Goal: Complete application form

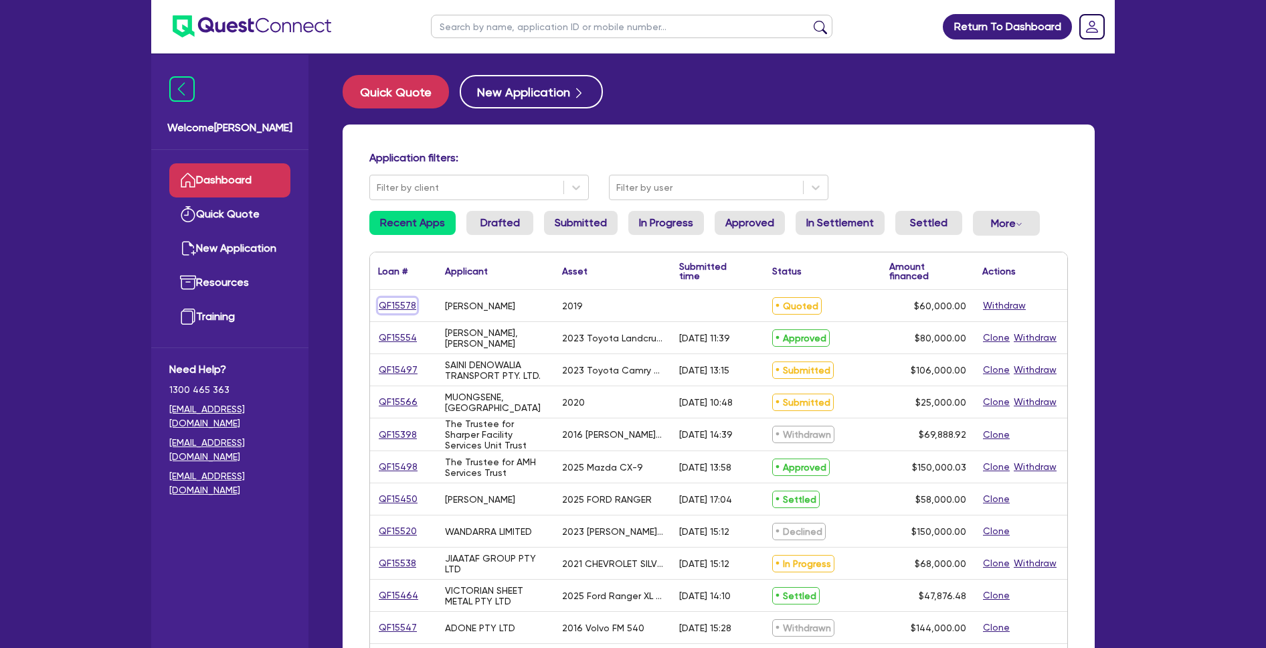
click at [410, 304] on link "QF15578" at bounding box center [397, 305] width 39 height 15
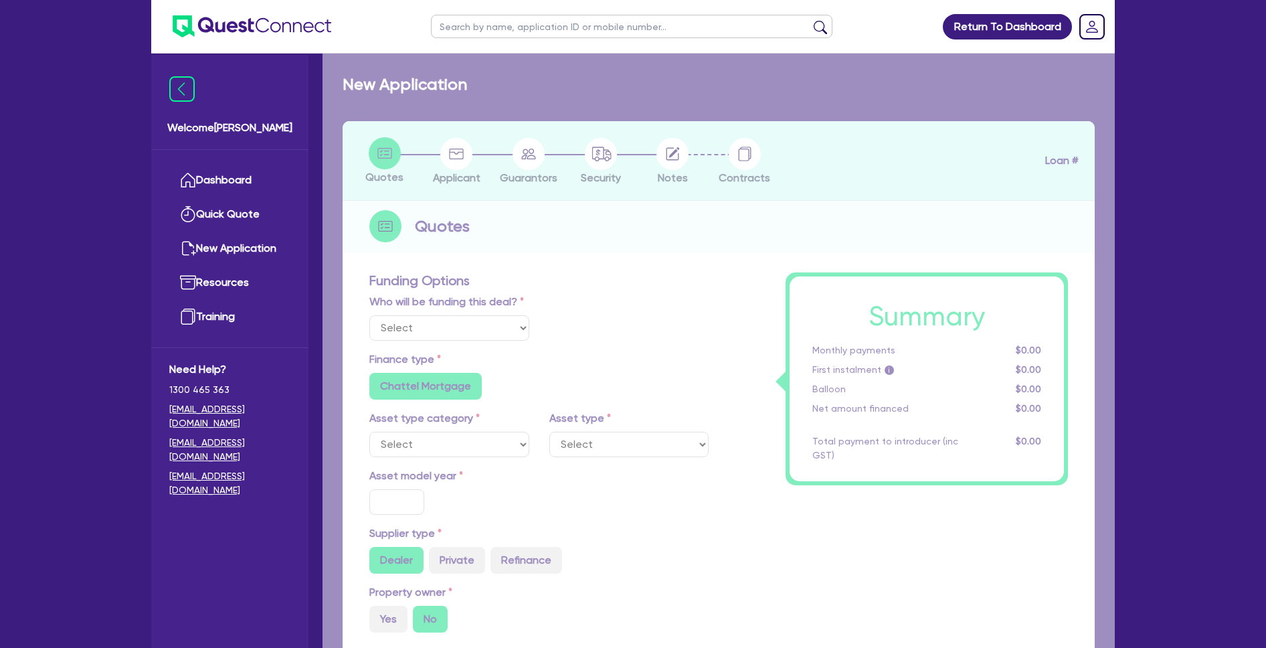
select select "Quest Finance - Own Book"
select select "CARS_AND_LIGHT_TRUCKS"
type input "2019"
radio input "false"
radio input "true"
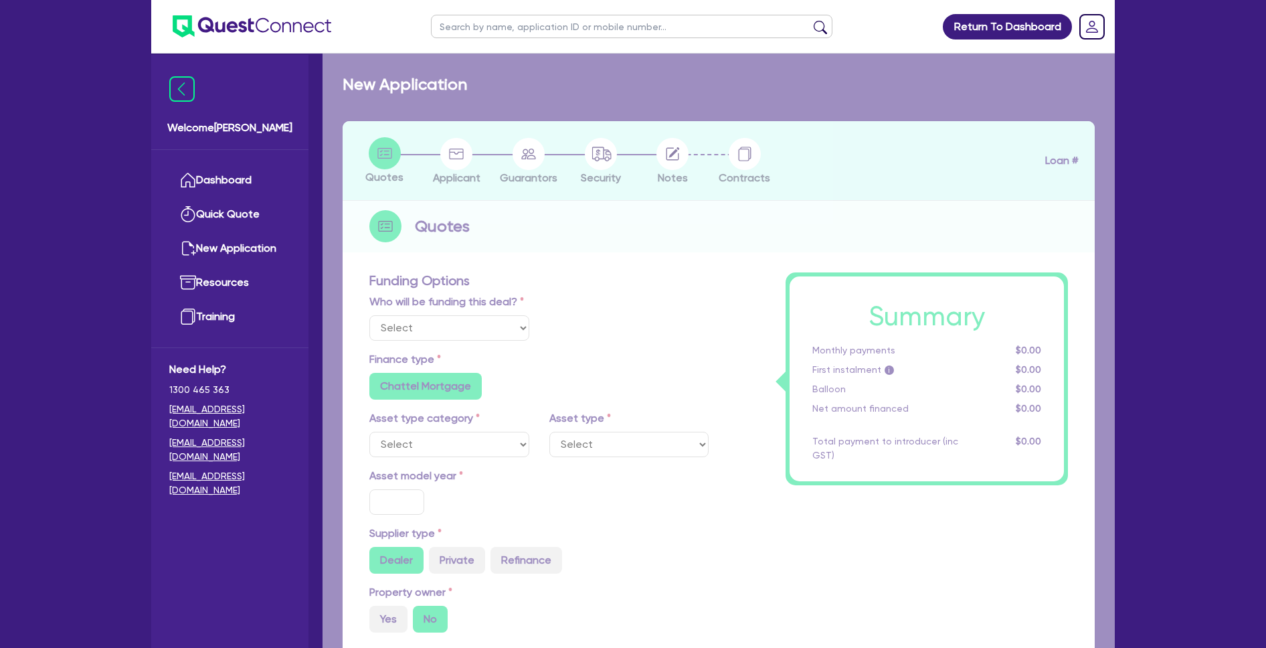
type input "80,000"
type input "20,000"
type input "4.16"
type input "2,500"
type input "17.95"
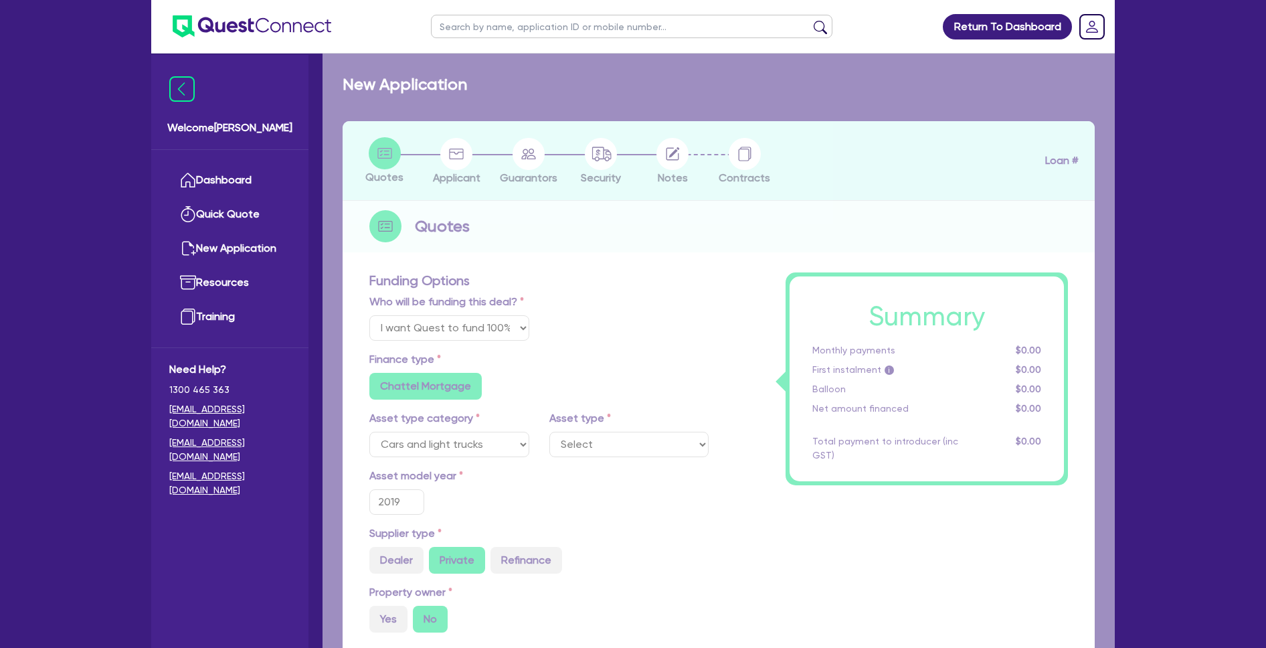
select select "VANS_AND_UTES"
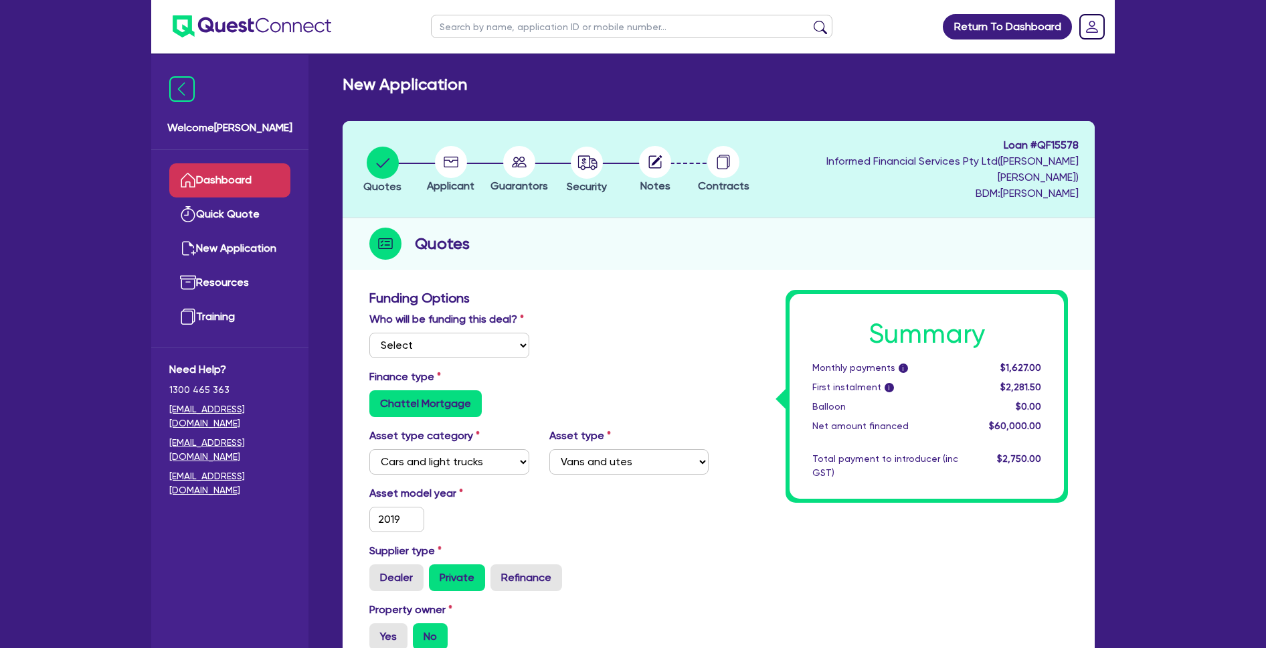
click at [217, 173] on link "Dashboard" at bounding box center [229, 180] width 121 height 34
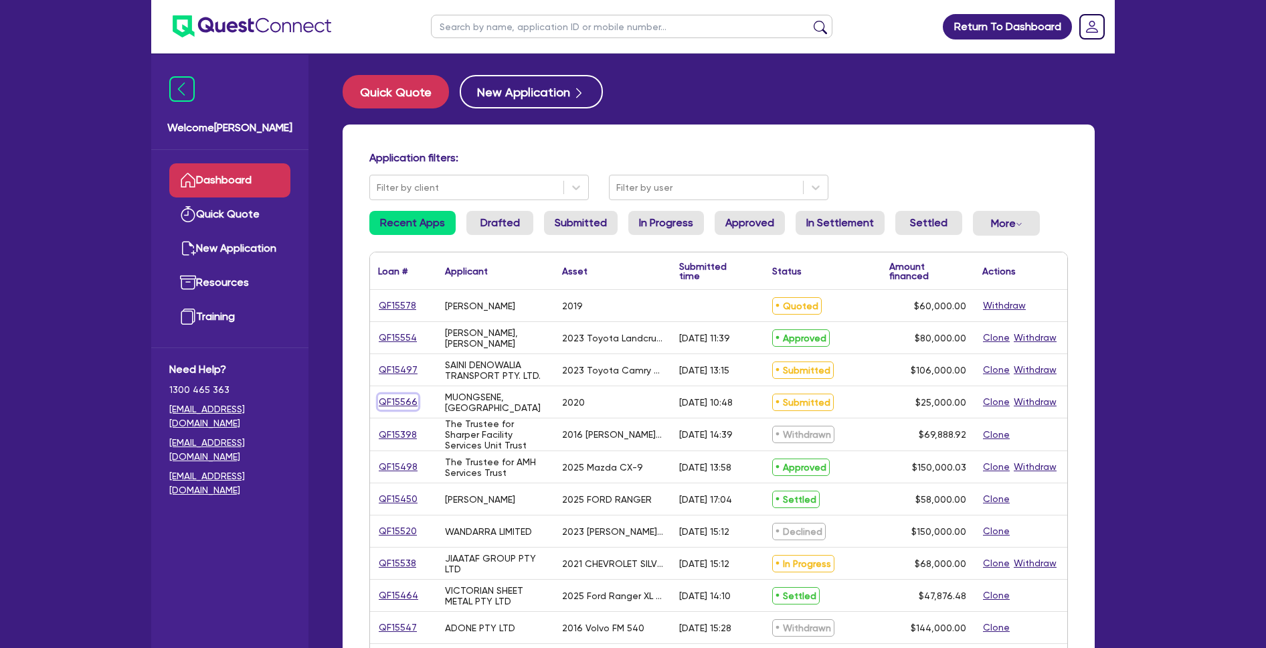
click at [402, 404] on link "QF15566" at bounding box center [398, 401] width 40 height 15
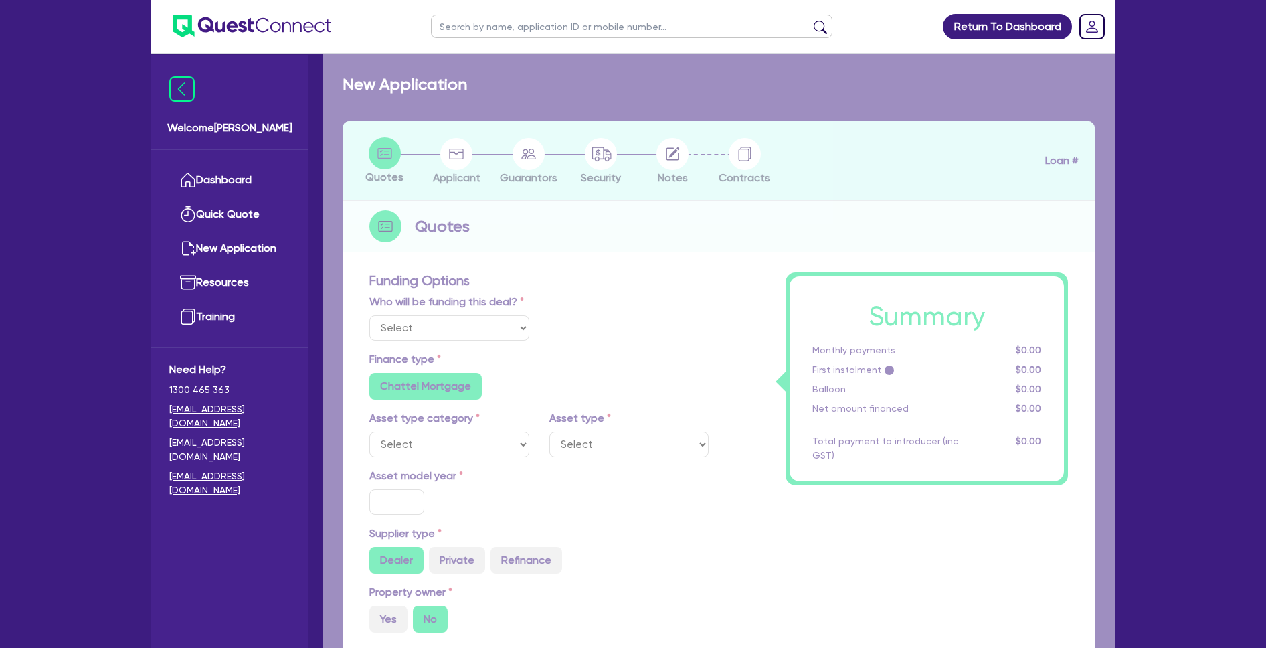
select select "Quest Finance - Own Book"
select select "CARS_AND_LIGHT_TRUCKS"
type input "2020"
radio input "false"
radio input "true"
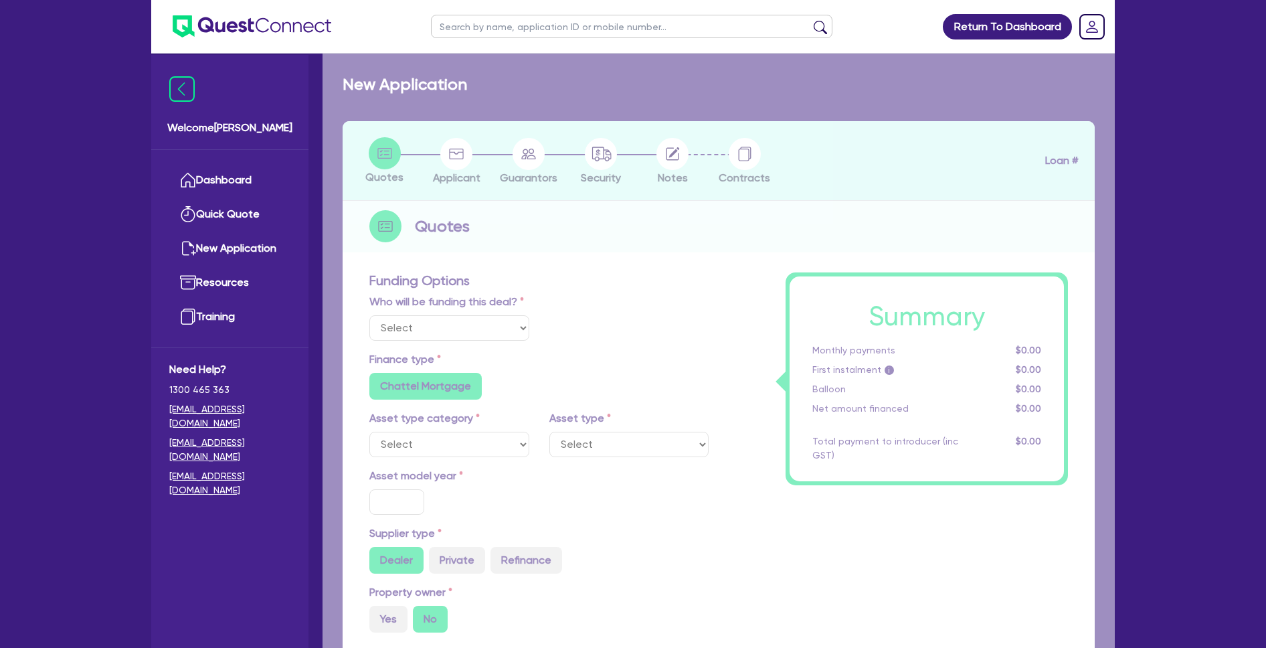
type input "25,000"
type input "10"
type input "2,500"
type input "17.99"
select select "VANS_AND_UTES"
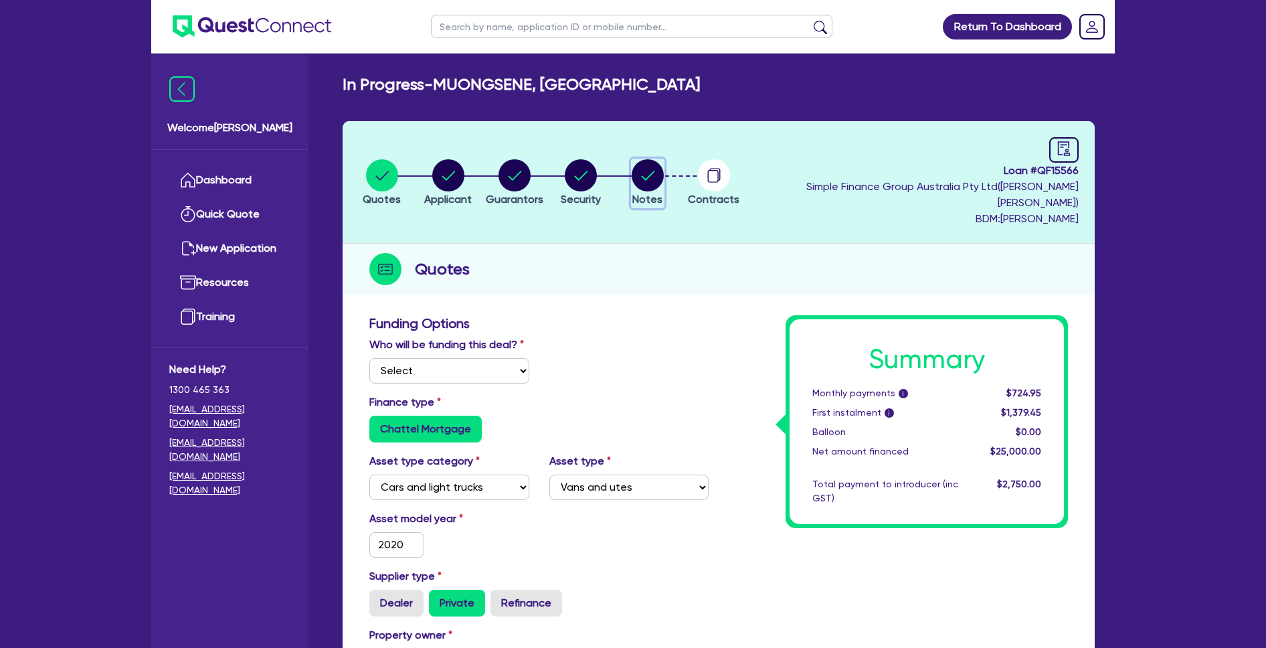
click at [664, 170] on circle "button" at bounding box center [648, 175] width 32 height 32
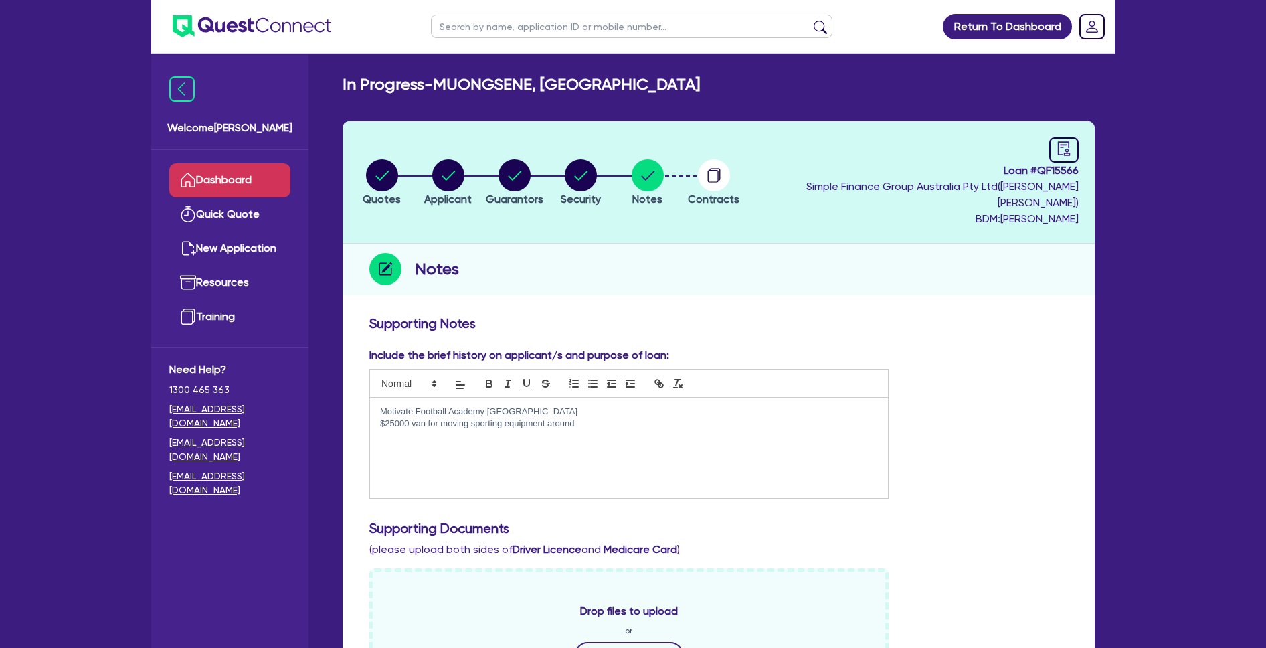
click at [244, 179] on link "Dashboard" at bounding box center [229, 180] width 121 height 34
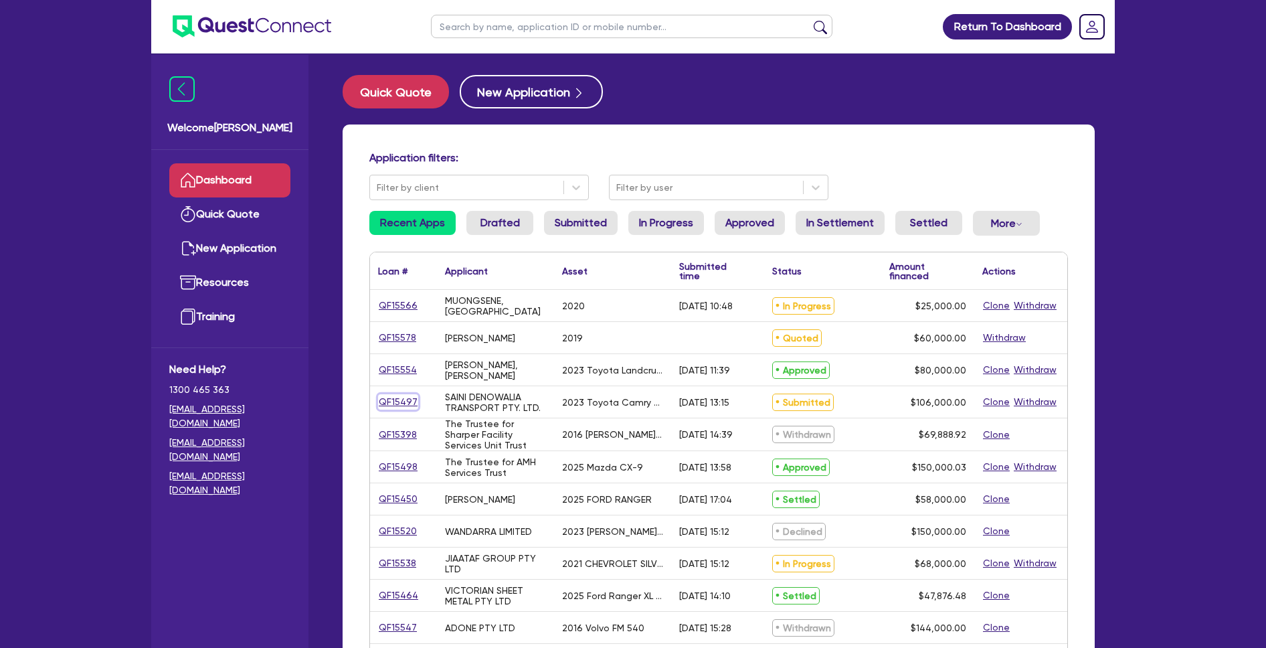
click at [409, 402] on link "QF15497" at bounding box center [398, 401] width 40 height 15
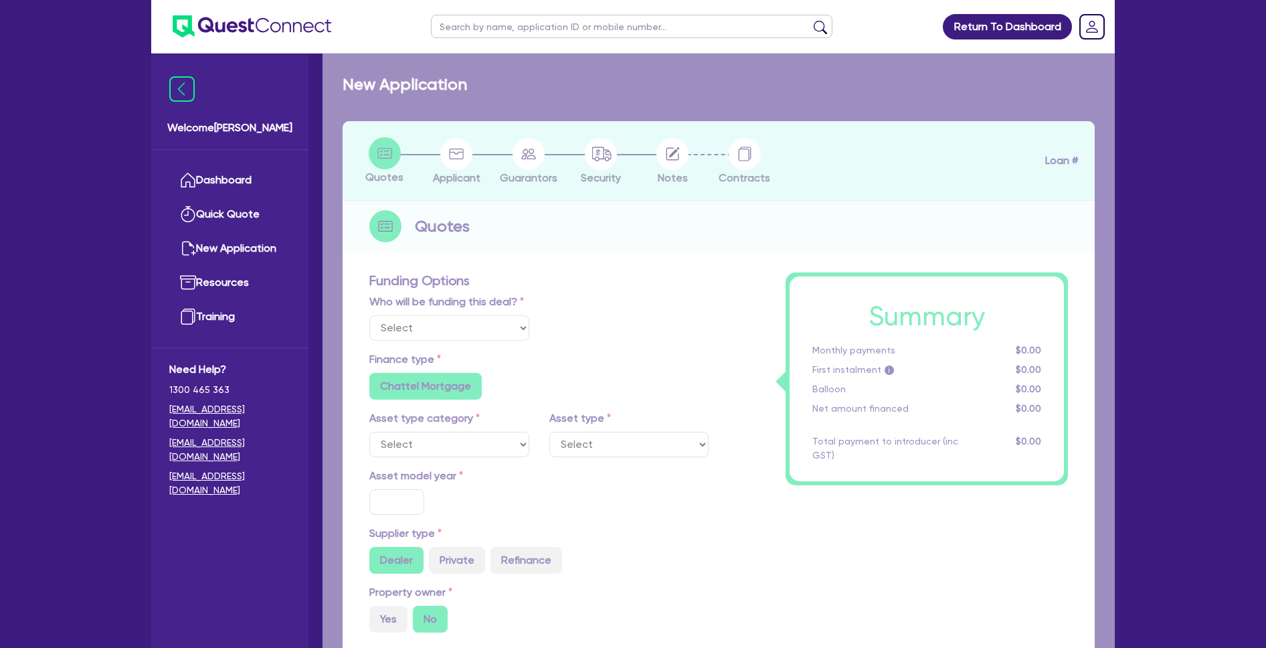
select select "Quest Finance - Own Book"
select select "CARS_AND_LIGHT_TRUCKS"
type input "2023"
radio input "true"
type input "106,000"
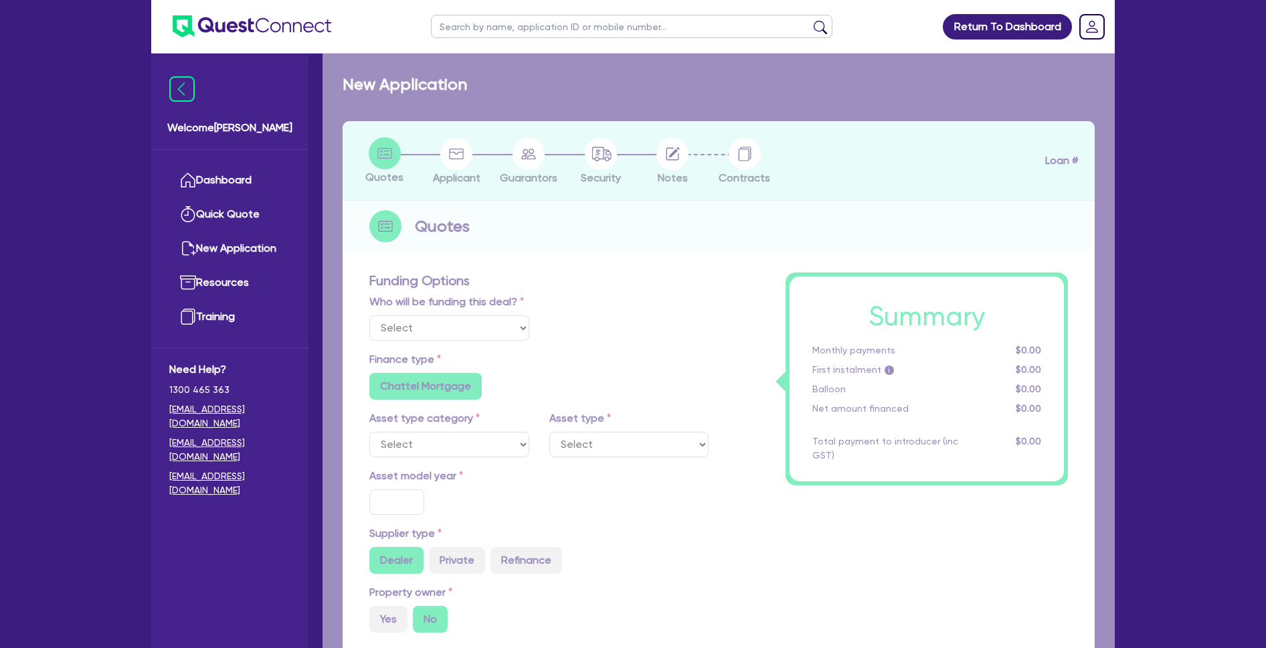
type input "30"
type input "31,800"
type input "2.5"
type input "2,650"
type input "17.95"
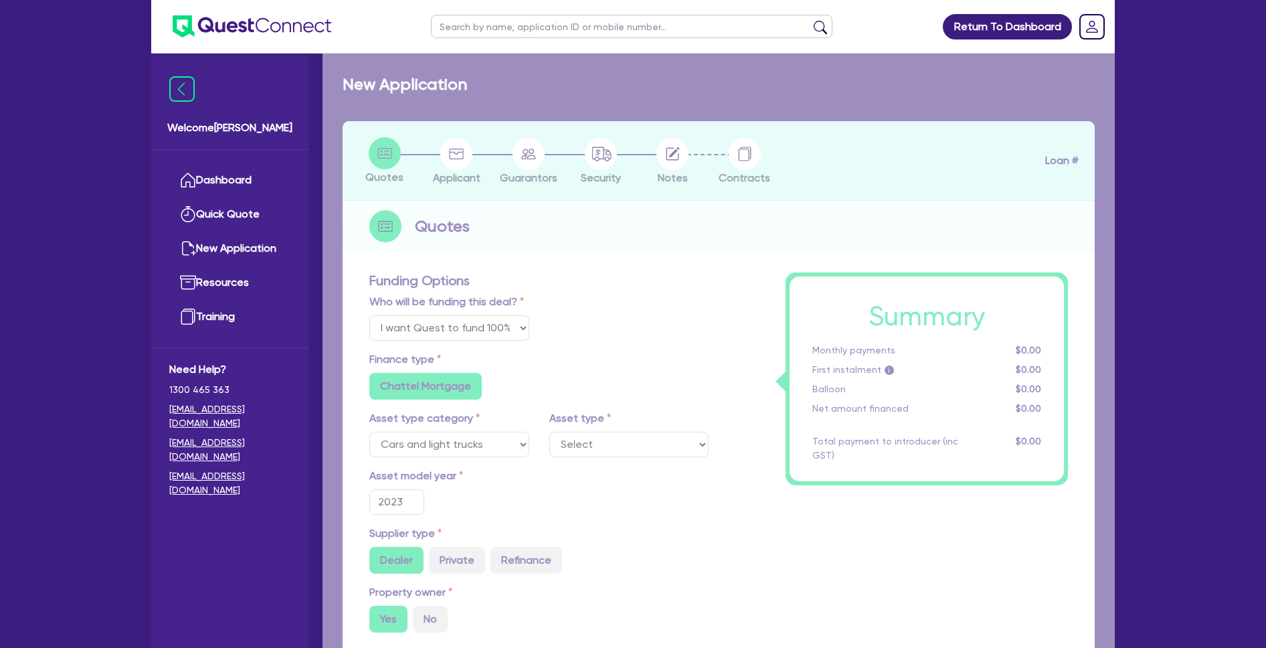
select select "PASSENGER_VEHICLES"
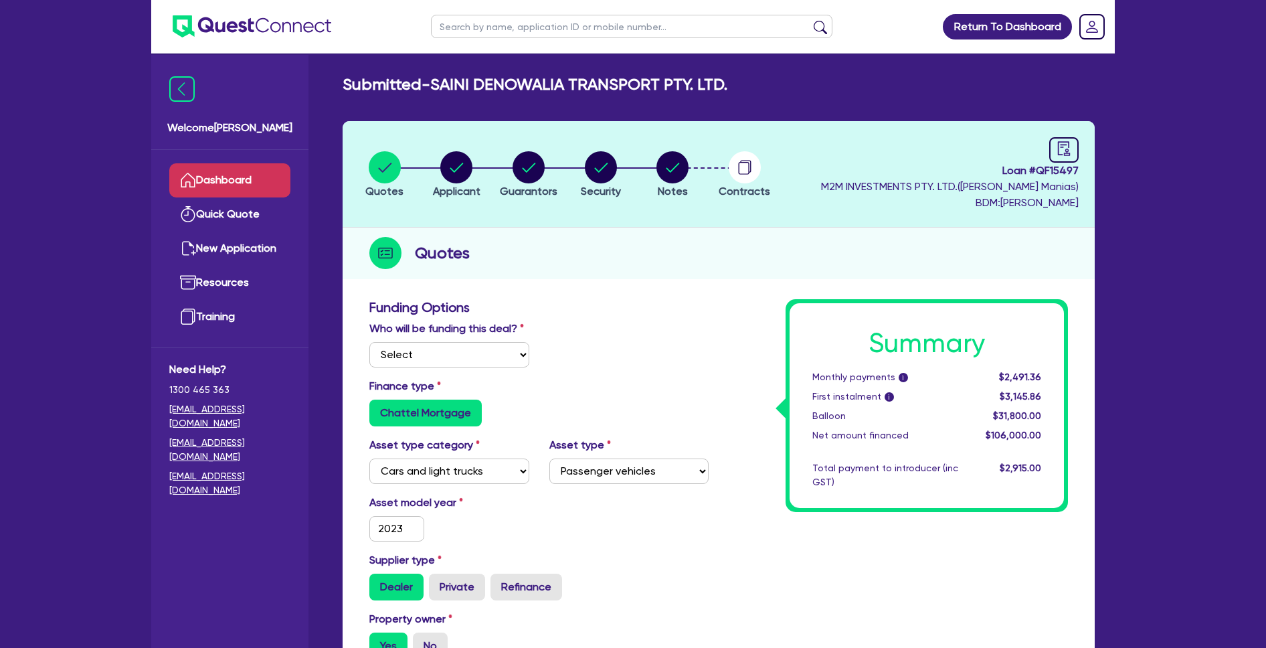
click at [275, 185] on link "Dashboard" at bounding box center [229, 180] width 121 height 34
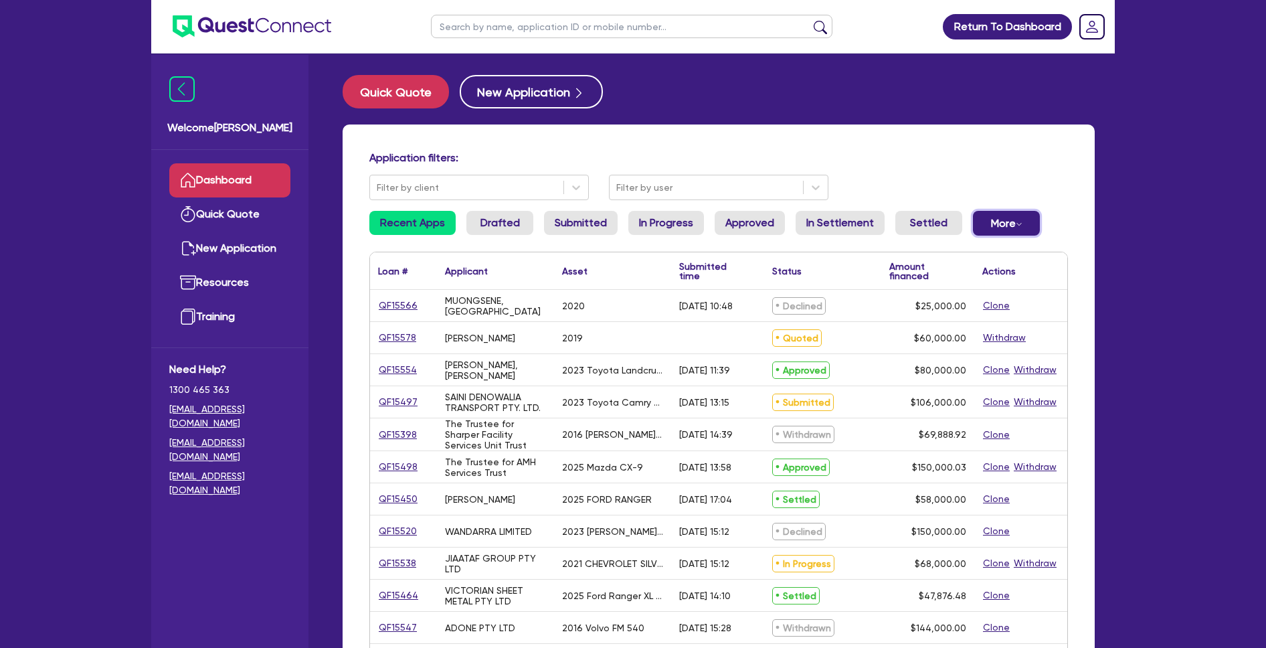
click at [1004, 225] on button "More Withdrawn Declined" at bounding box center [1006, 223] width 67 height 25
click at [1079, 199] on div "Application filters: Filter by client Filter by user Recent Apps Drafted Submit…" at bounding box center [719, 561] width 752 height 874
click at [1000, 228] on button "More Withdrawn Declined" at bounding box center [1006, 223] width 67 height 25
click at [961, 277] on link "Declined" at bounding box center [984, 277] width 100 height 24
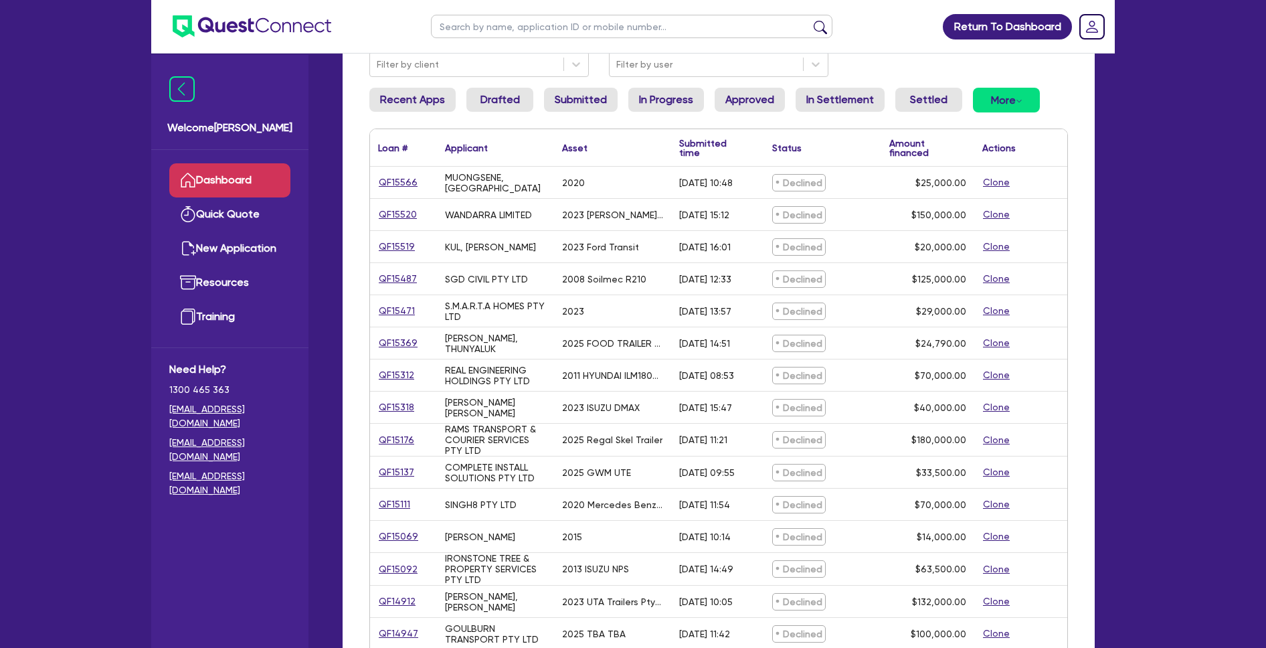
scroll to position [132, 0]
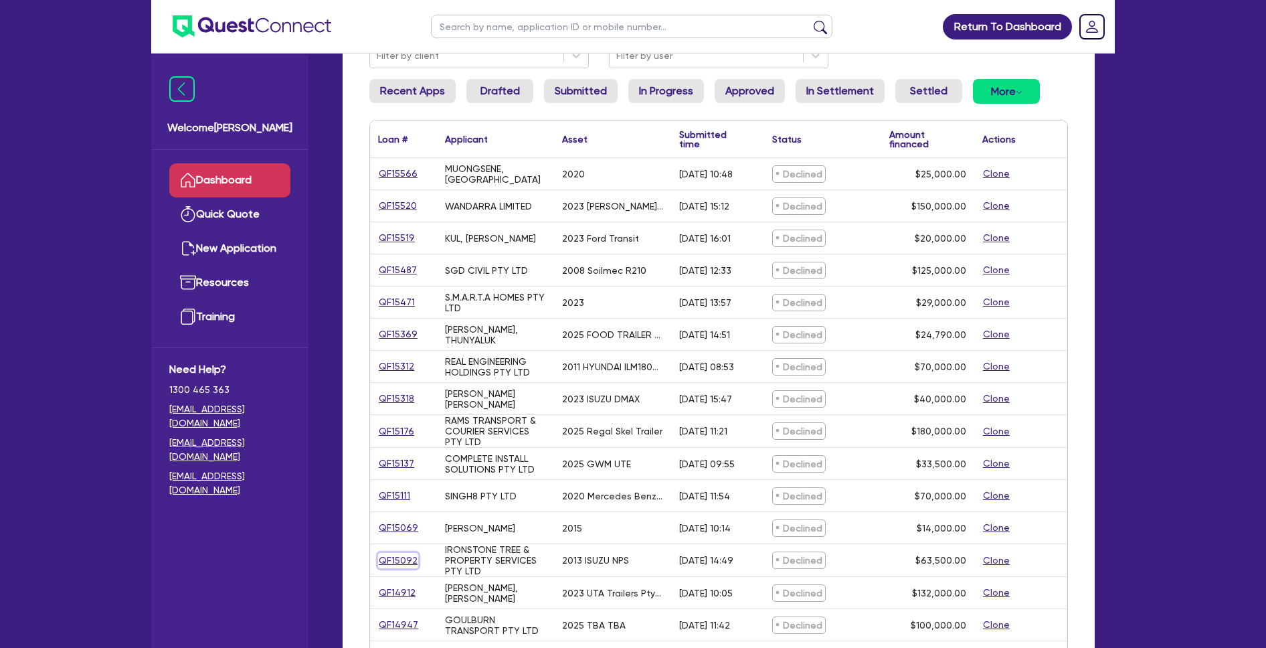
click at [397, 556] on link "QF15092" at bounding box center [398, 560] width 40 height 15
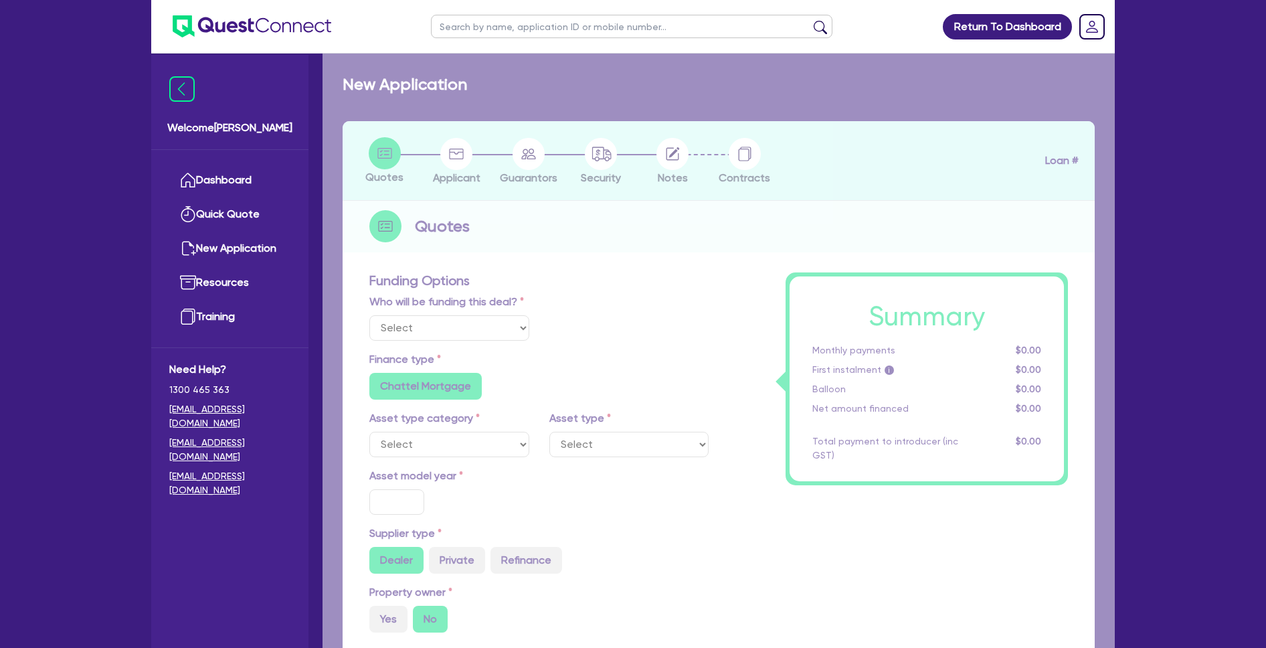
select select "Quest Finance - Own Book"
select select "CARS_AND_LIGHT_TRUCKS"
type input "2013"
radio input "false"
radio input "true"
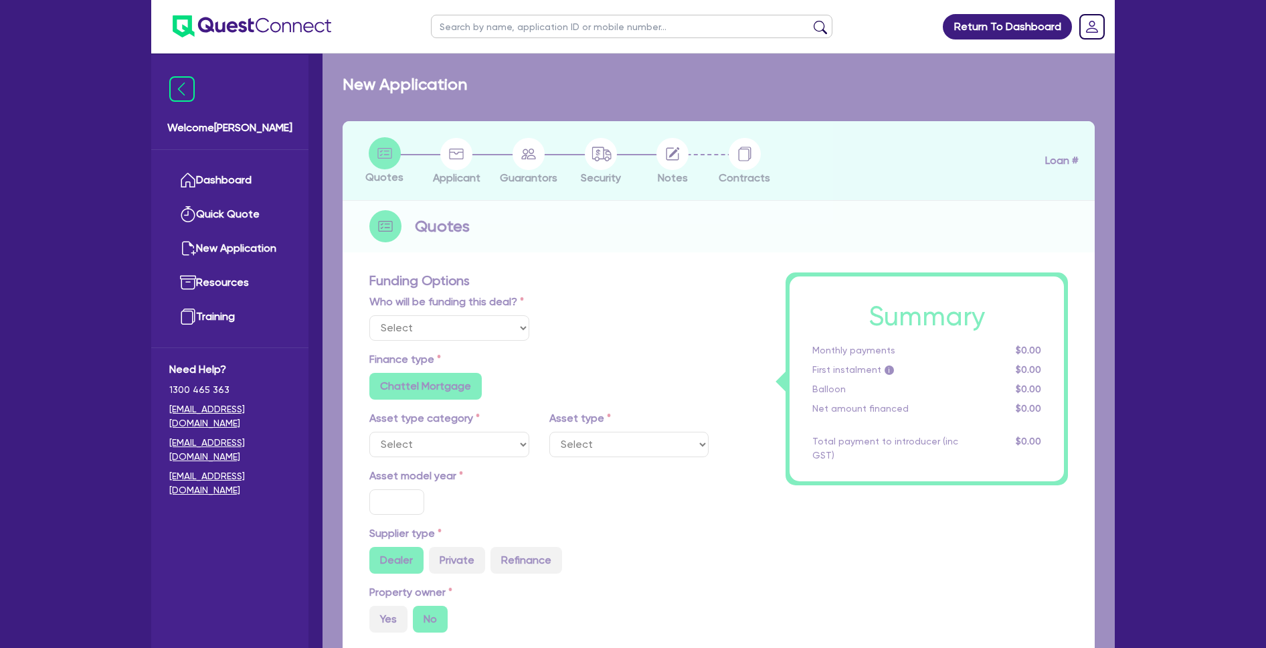
type input "71,000"
type input "7,500"
type input "9.5"
type input "6,032.5"
type input "17.95"
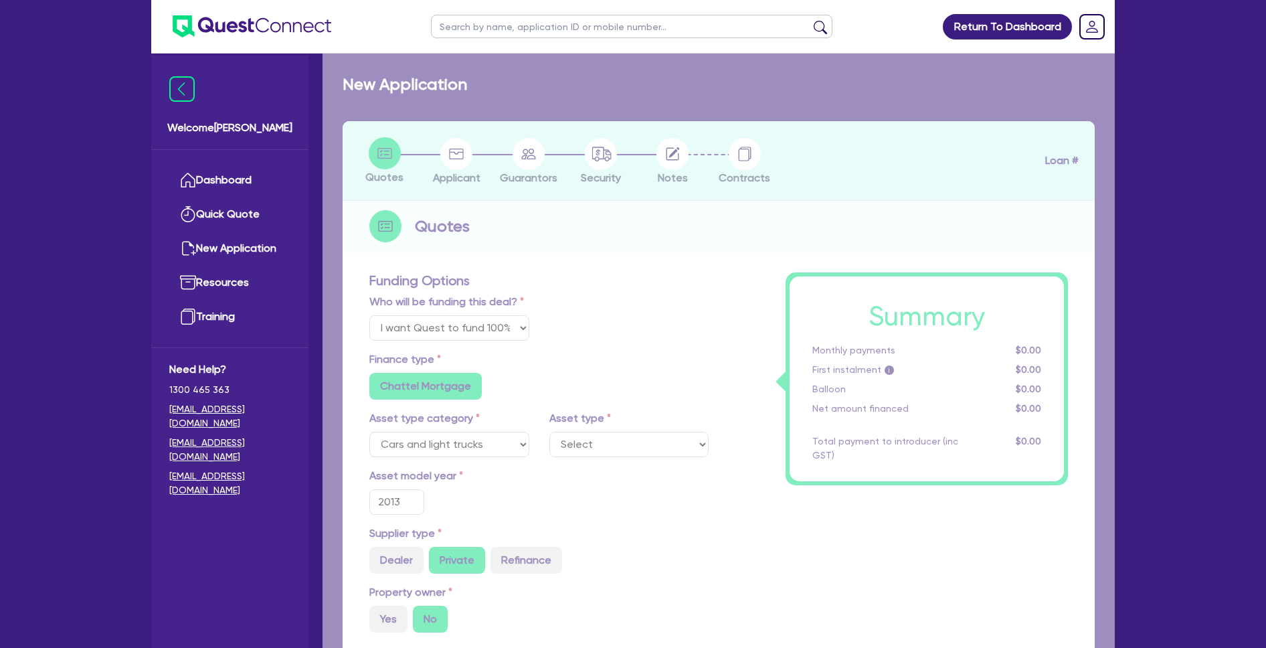
select select "LIGHT_TRUCKS"
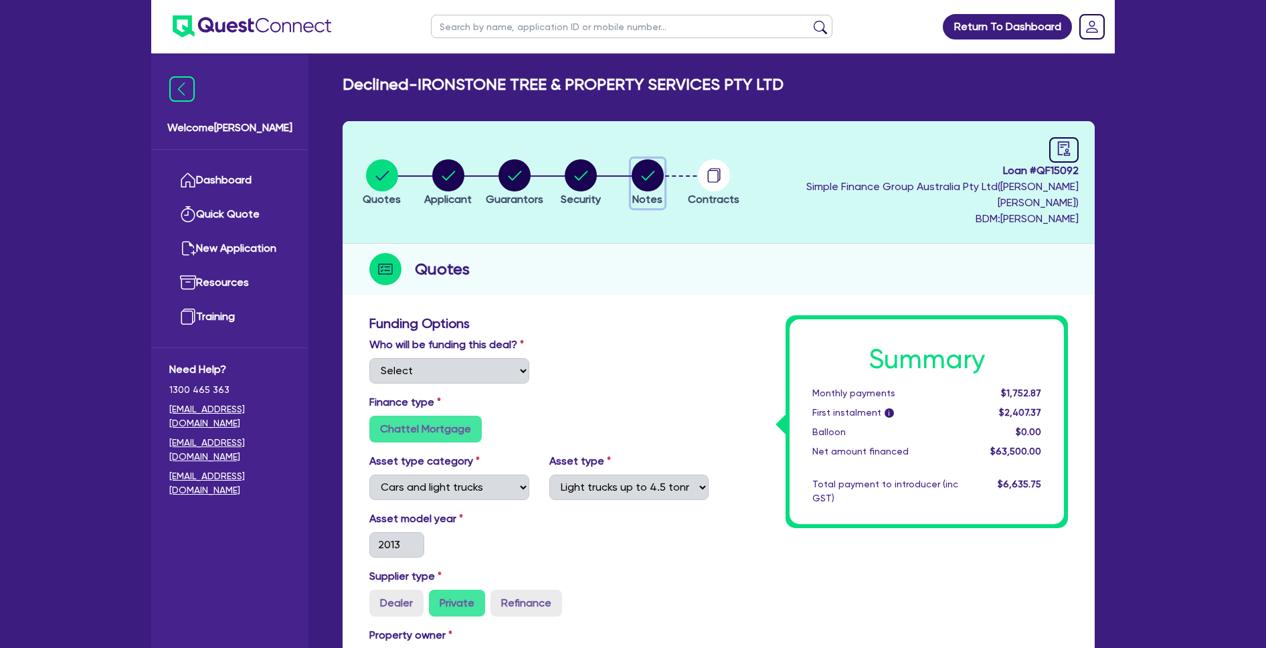
click at [664, 159] on circle "button" at bounding box center [648, 175] width 32 height 32
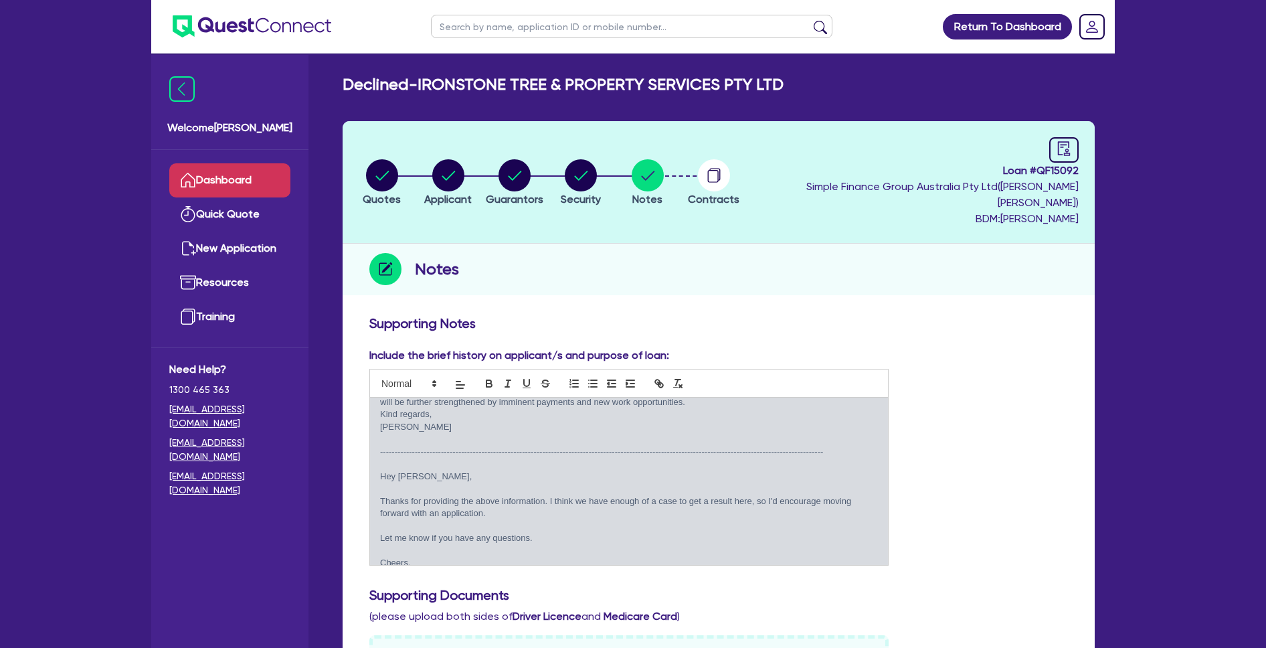
click at [247, 177] on link "Dashboard" at bounding box center [229, 180] width 121 height 34
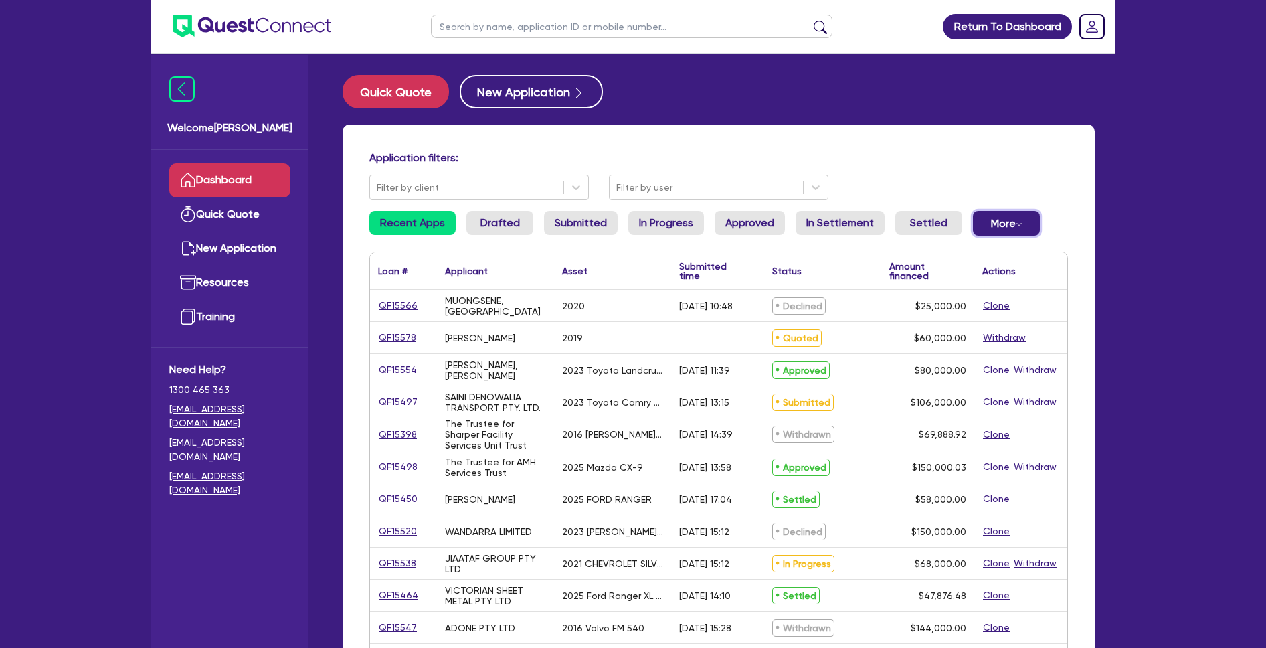
click at [1000, 224] on button "More Withdrawn Declined" at bounding box center [1006, 223] width 67 height 25
click at [976, 284] on link "Declined" at bounding box center [984, 277] width 100 height 24
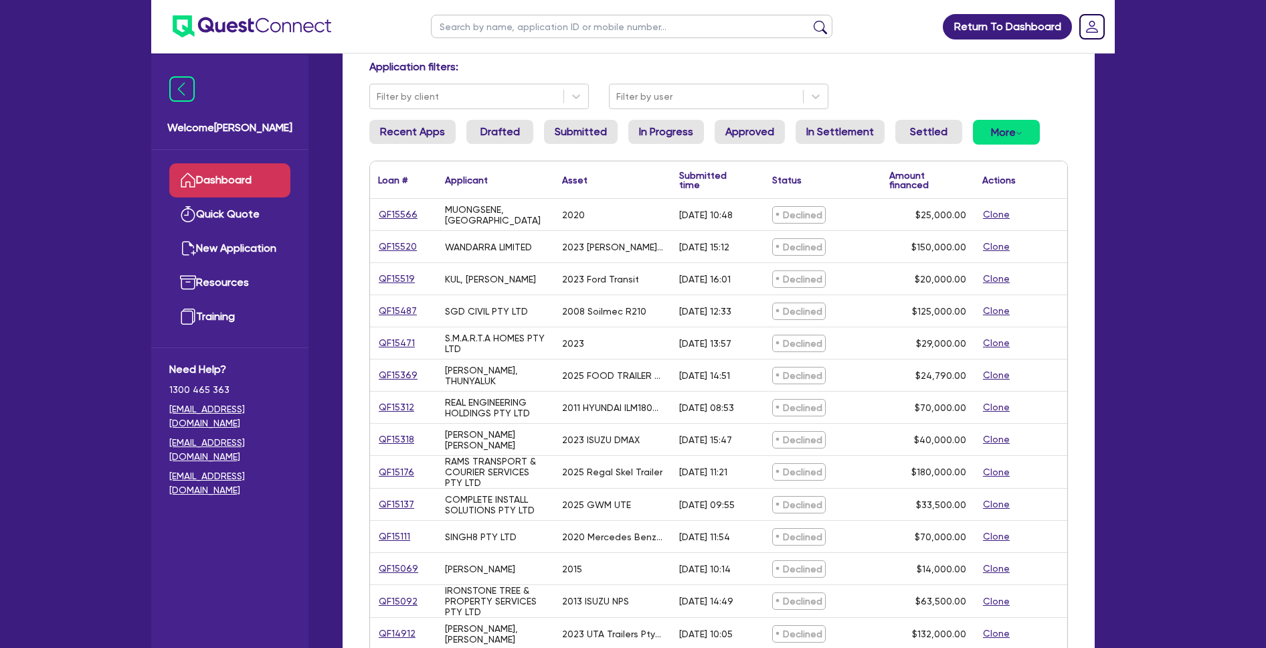
scroll to position [101, 0]
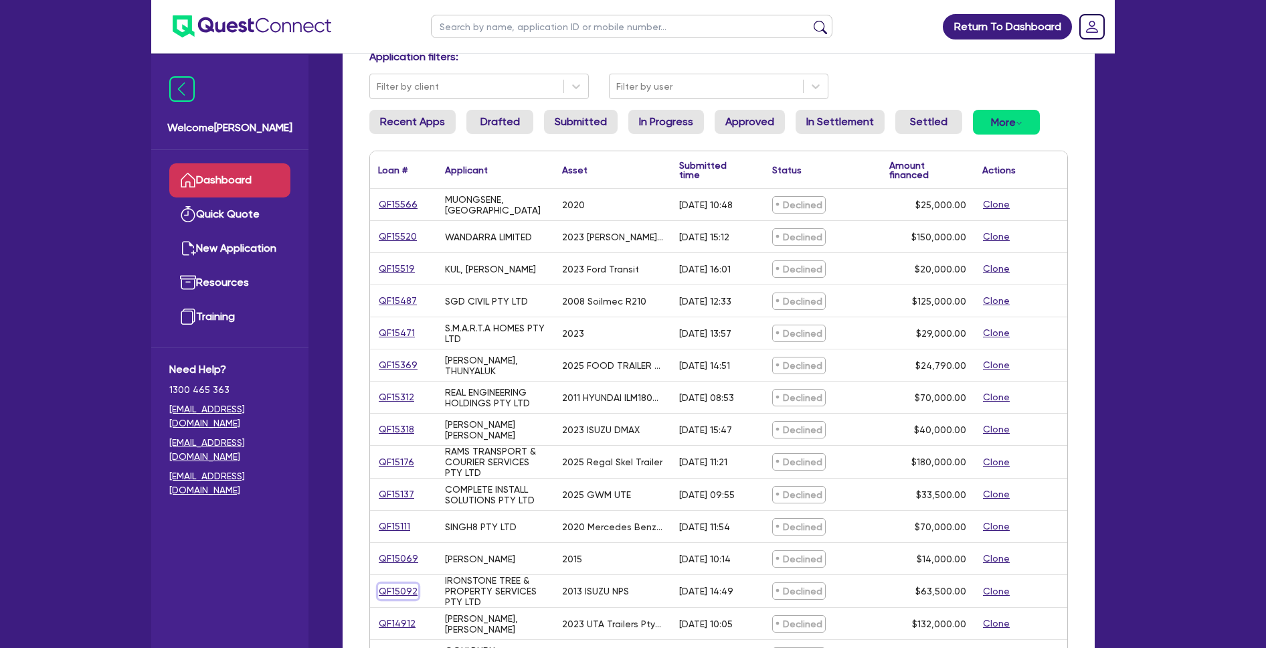
click at [398, 588] on link "QF15092" at bounding box center [398, 591] width 40 height 15
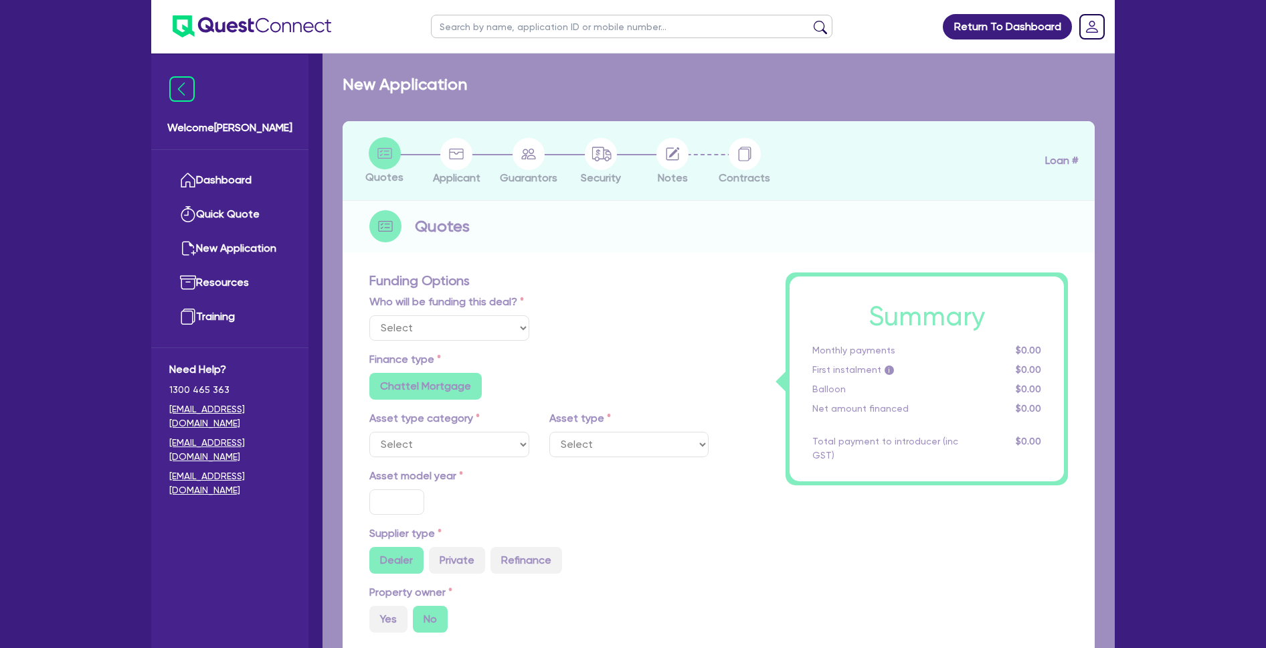
select select "Quest Finance - Own Book"
select select "CARS_AND_LIGHT_TRUCKS"
type input "2013"
radio input "false"
radio input "true"
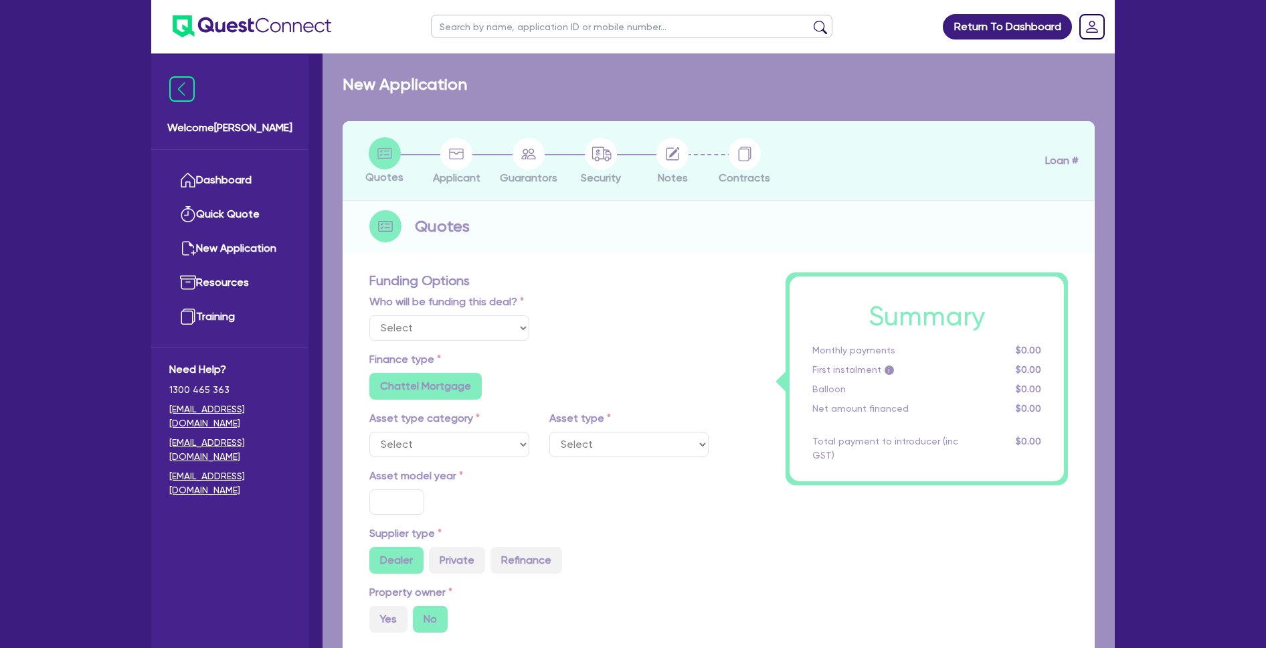
type input "71,000"
type input "7,500"
type input "9.5"
type input "6,032.5"
type input "17.95"
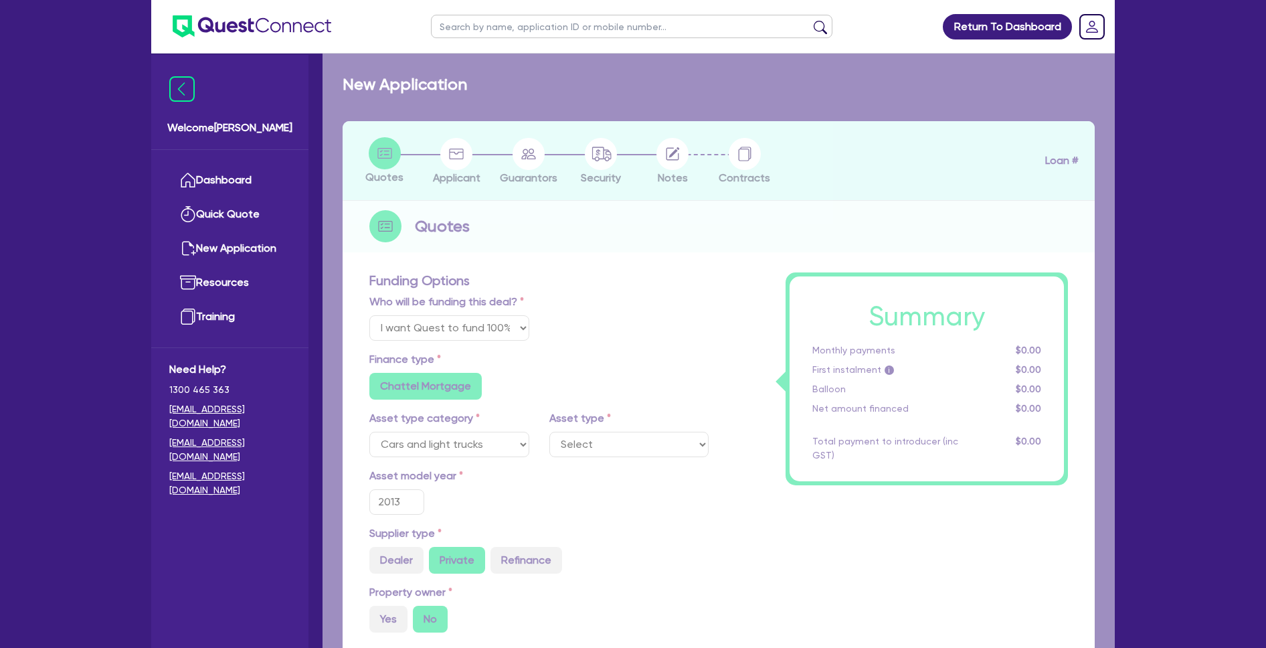
select select "LIGHT_TRUCKS"
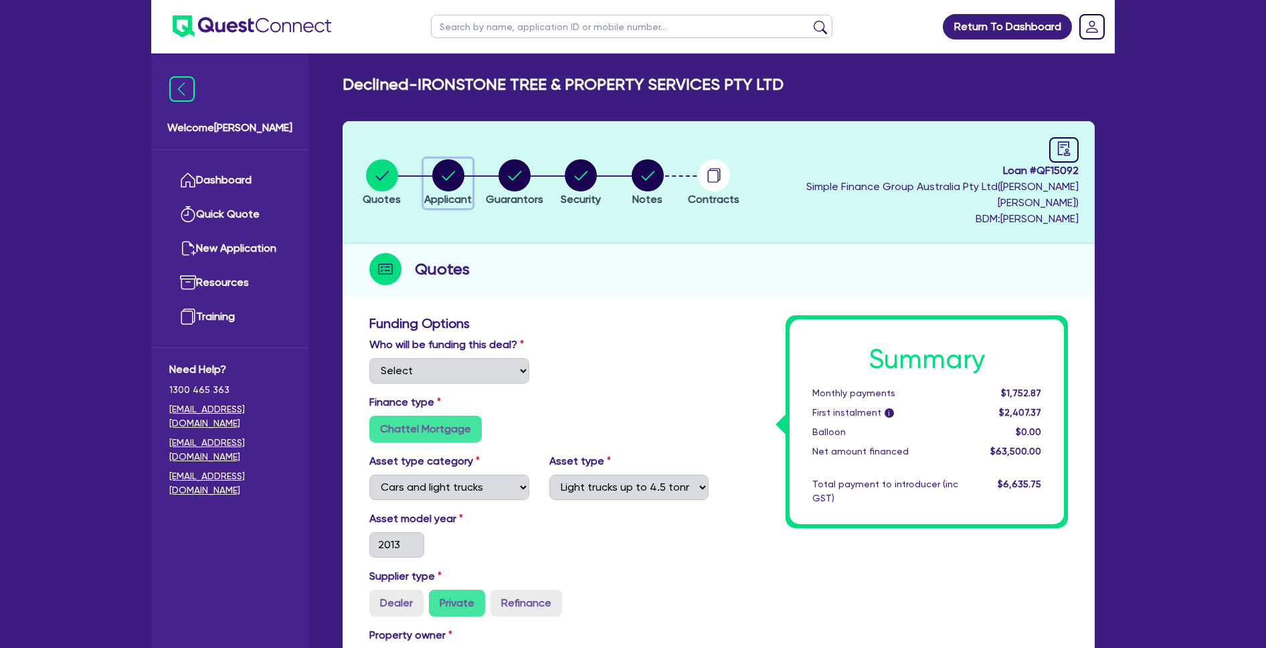
click at [458, 161] on circle "button" at bounding box center [448, 175] width 32 height 32
select select "COMPANY"
select select "FORESTRY"
select select "LOGGING"
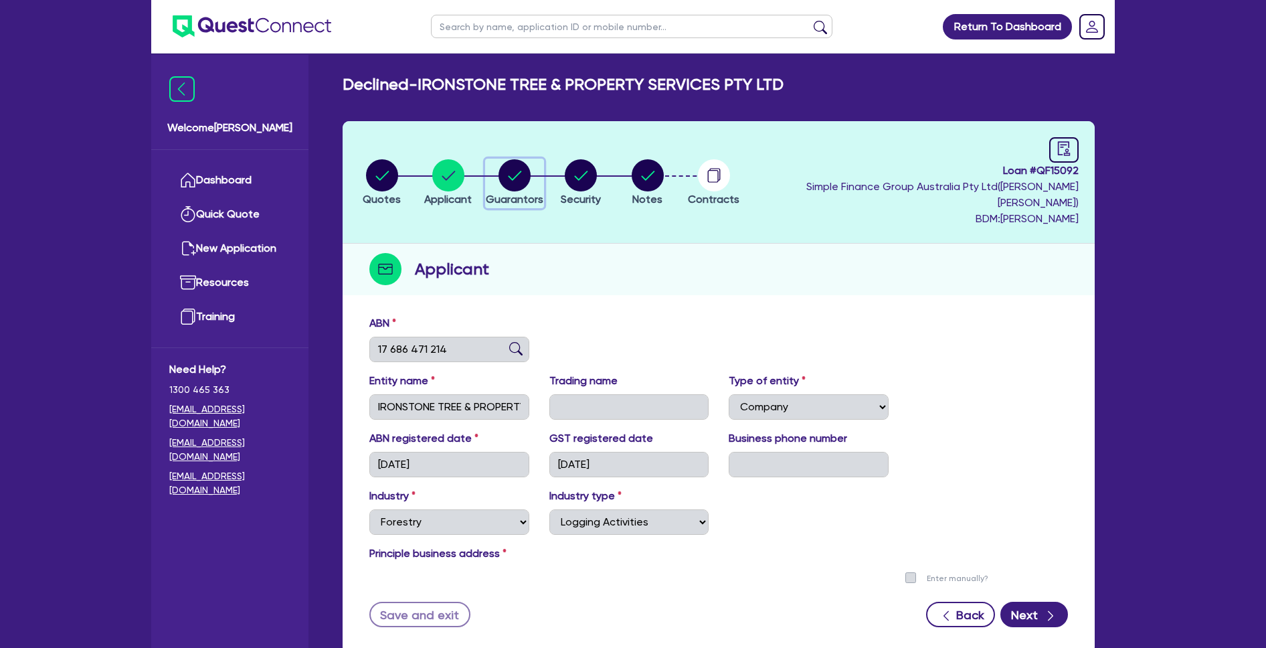
click at [527, 161] on circle "button" at bounding box center [515, 175] width 32 height 32
select select "MR"
select select "QLD"
select select "SINGLE"
select select "CASH"
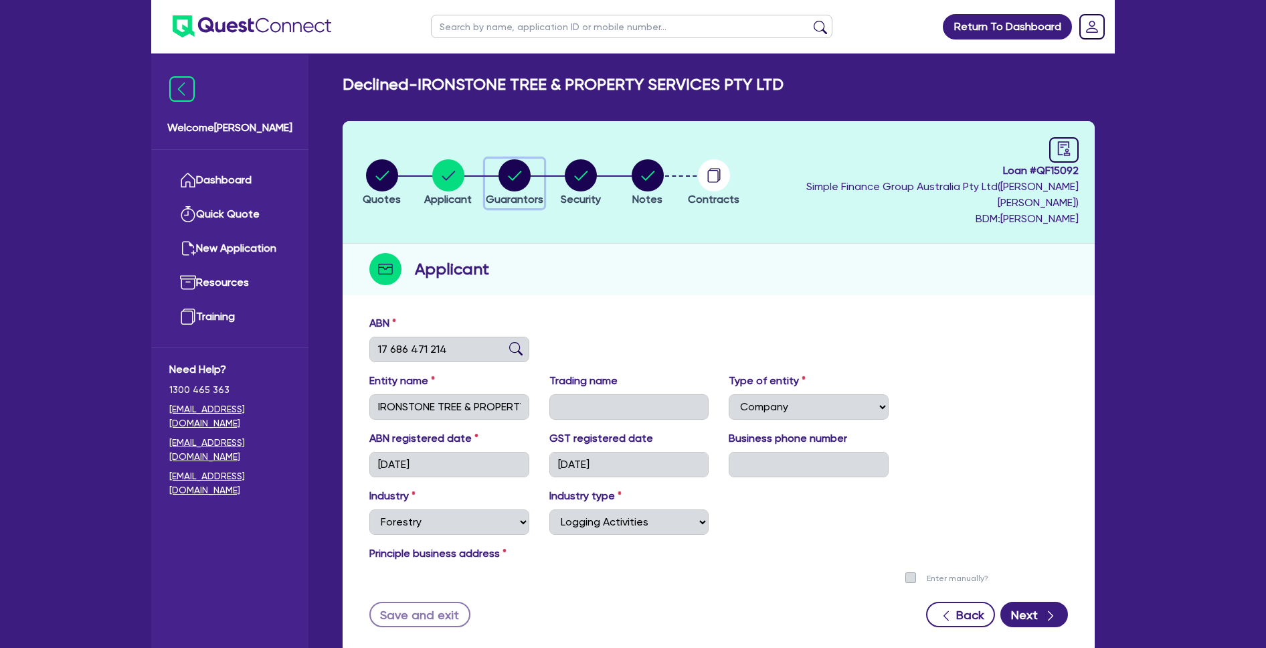
select select "VEHICLE"
select select "EQUIPMENT"
select select "HOUSEHOLD_PERSONAL"
select select "VEHICLE_LOAN"
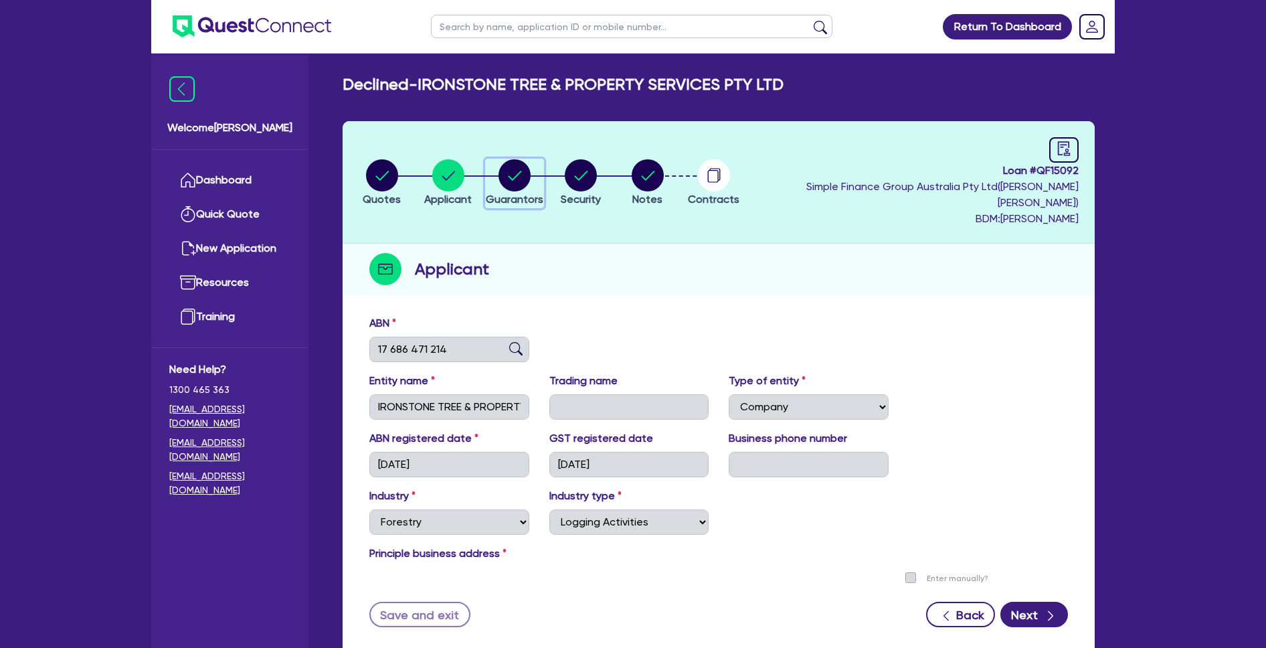
select select "VEHICLE_LOAN"
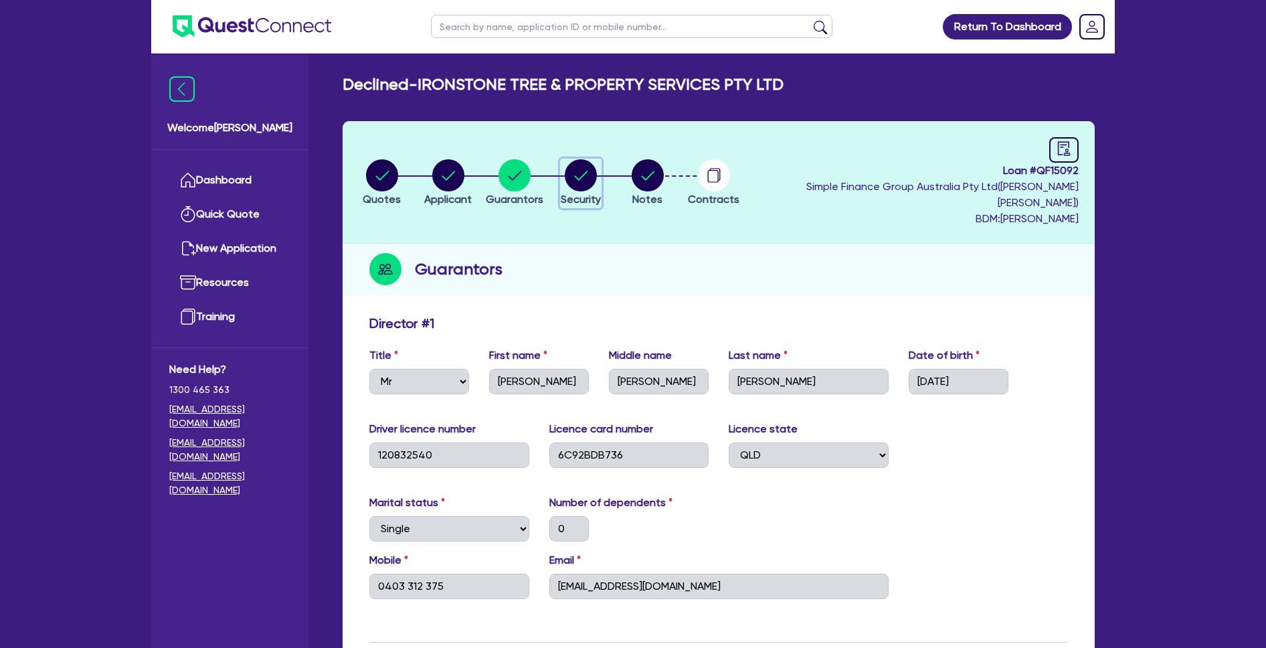
click at [597, 161] on circle "button" at bounding box center [581, 175] width 32 height 32
select select "CARS_AND_LIGHT_TRUCKS"
select select "LIGHT_TRUCKS"
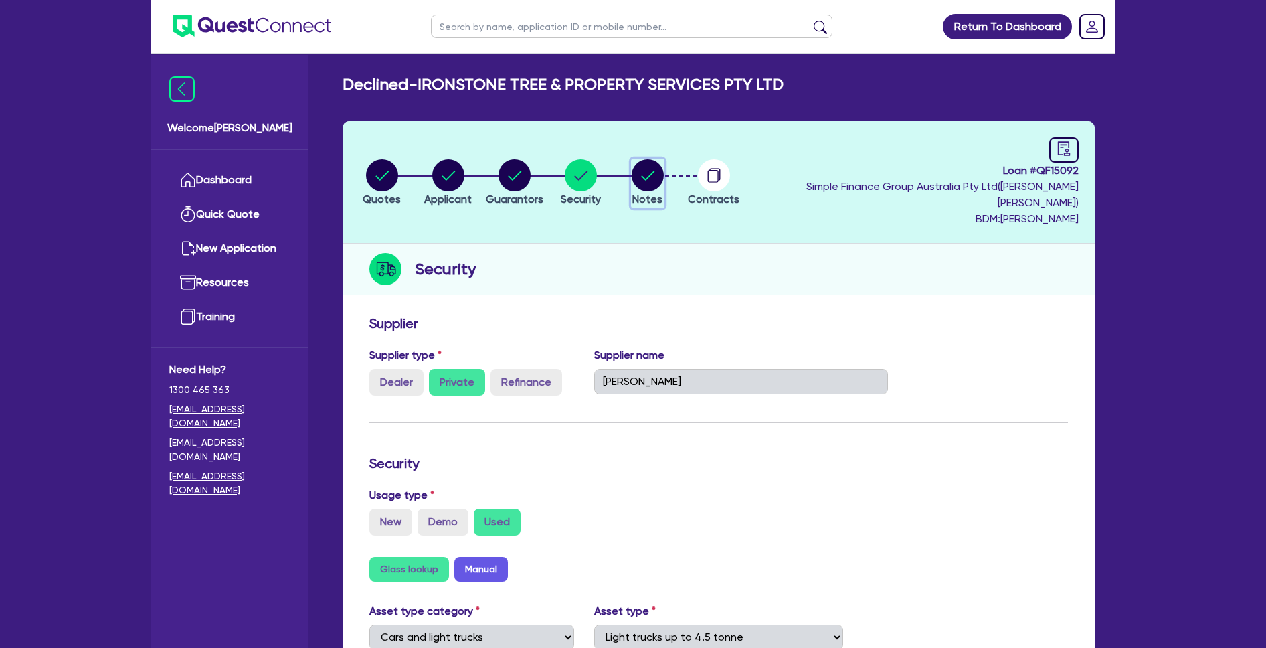
click at [664, 171] on circle "button" at bounding box center [648, 175] width 32 height 32
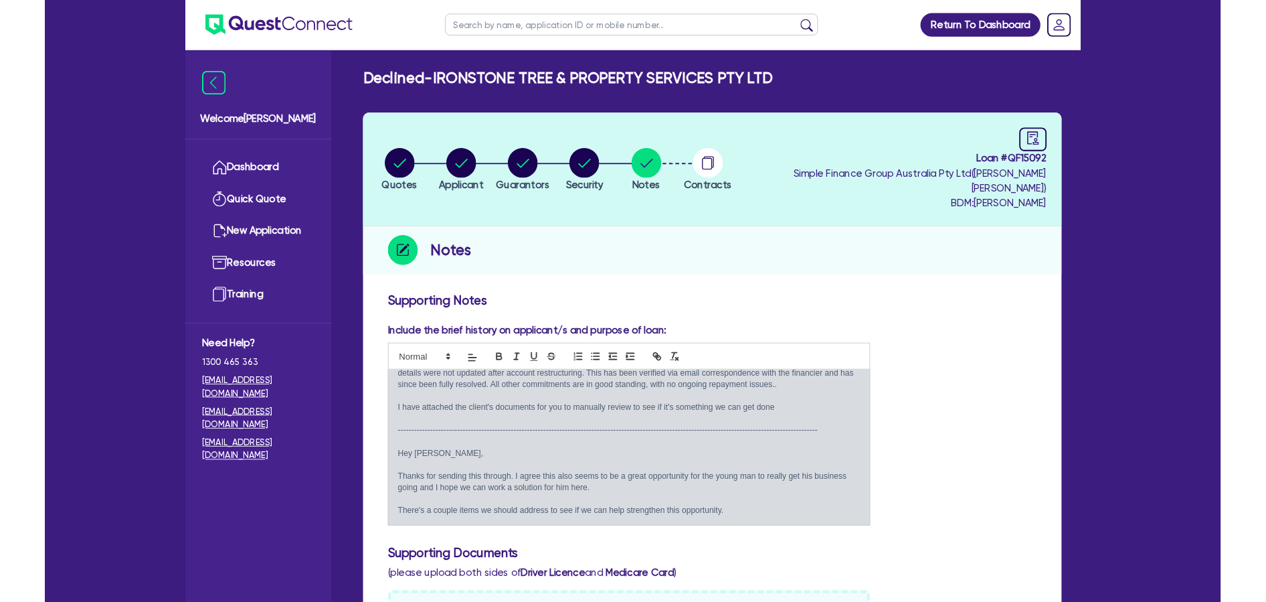
scroll to position [251, 0]
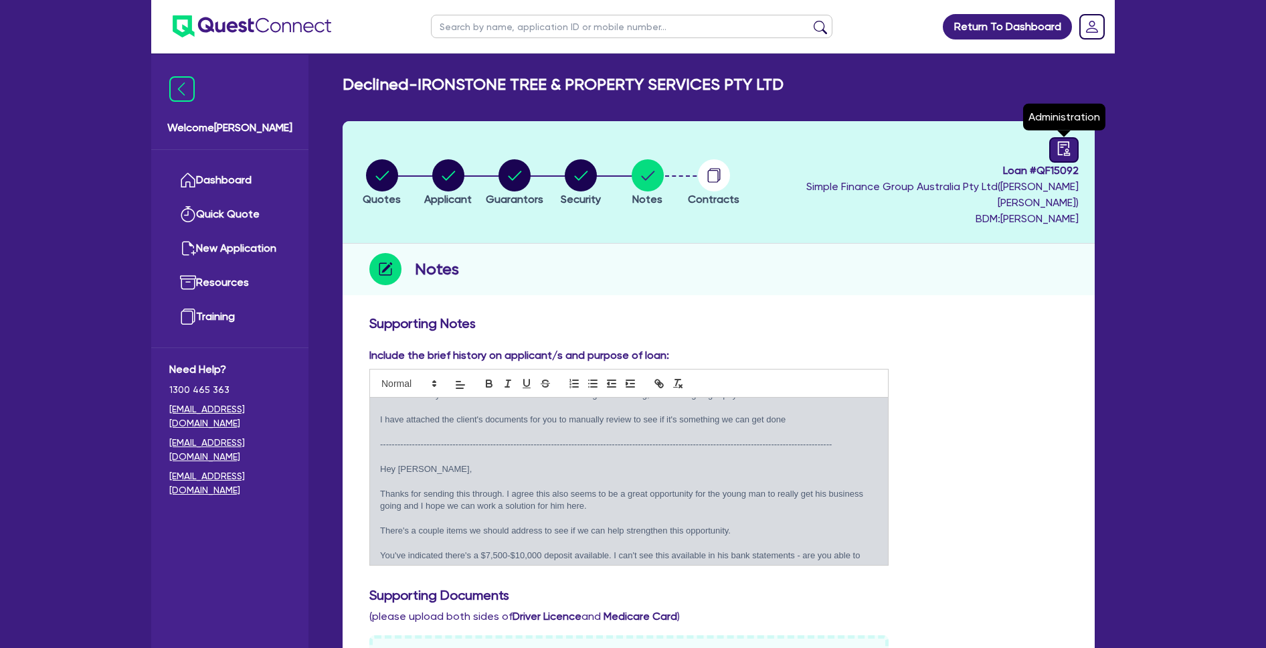
click at [1063, 143] on icon "audit" at bounding box center [1064, 148] width 15 height 15
select select "DECLINED"
select select "Quest Finance - Own Book"
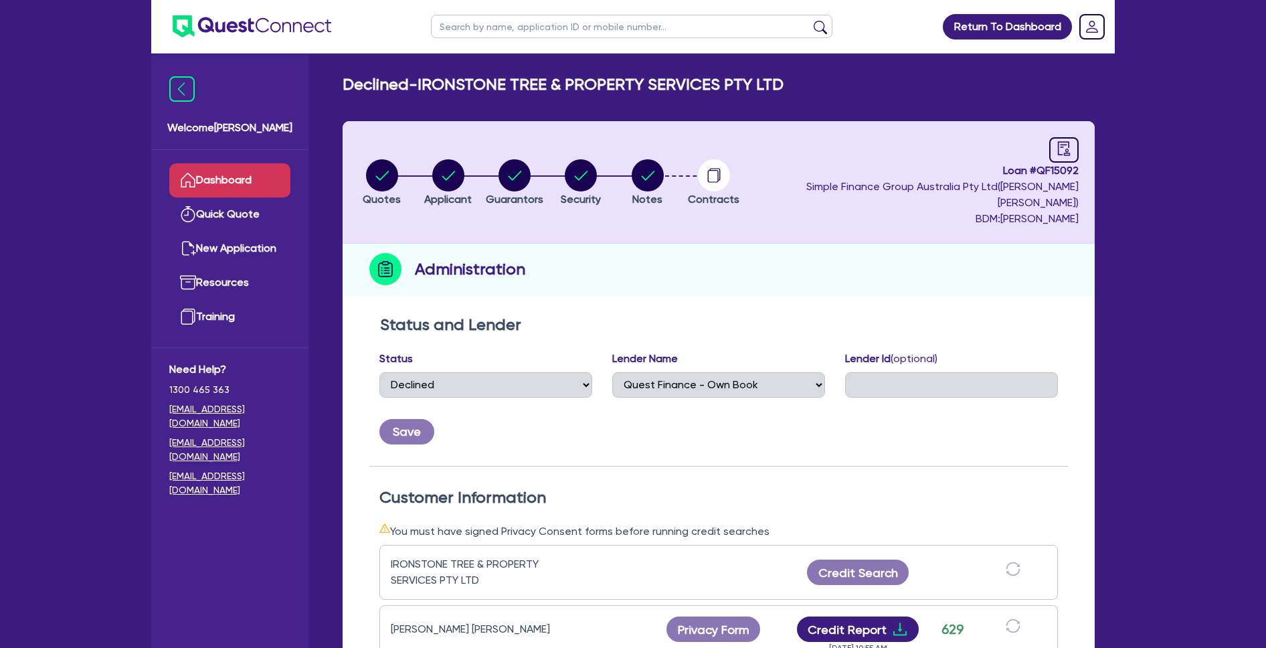
click at [219, 177] on link "Dashboard" at bounding box center [229, 180] width 121 height 34
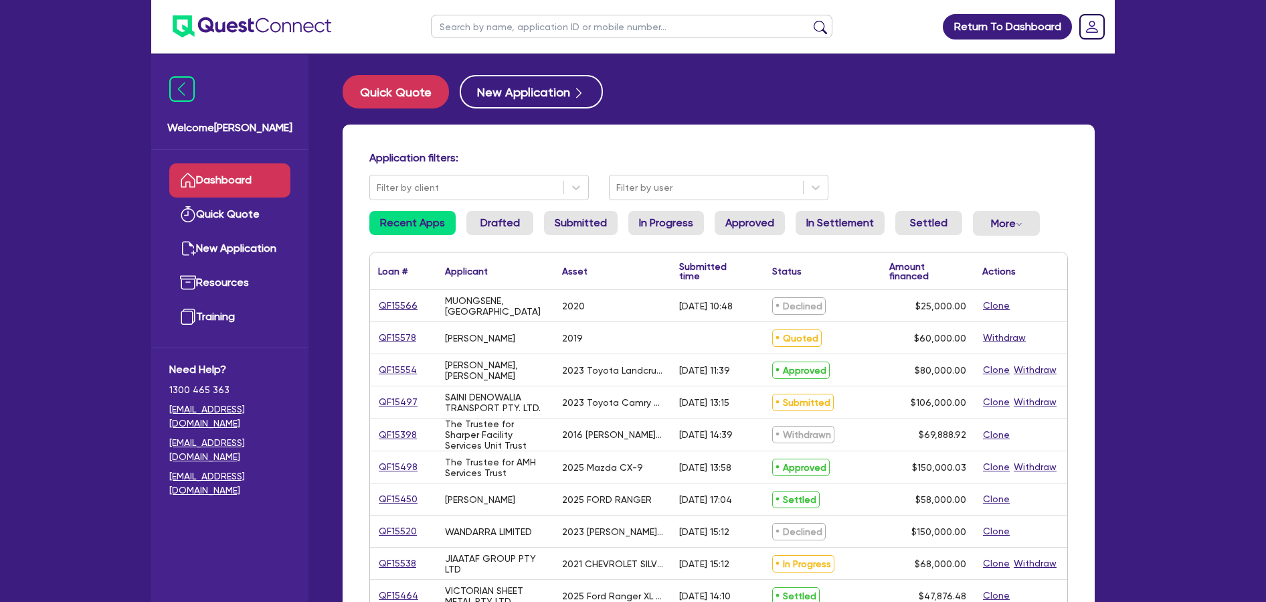
click at [275, 170] on link "Dashboard" at bounding box center [229, 180] width 121 height 34
click at [260, 174] on link "Dashboard" at bounding box center [229, 180] width 121 height 34
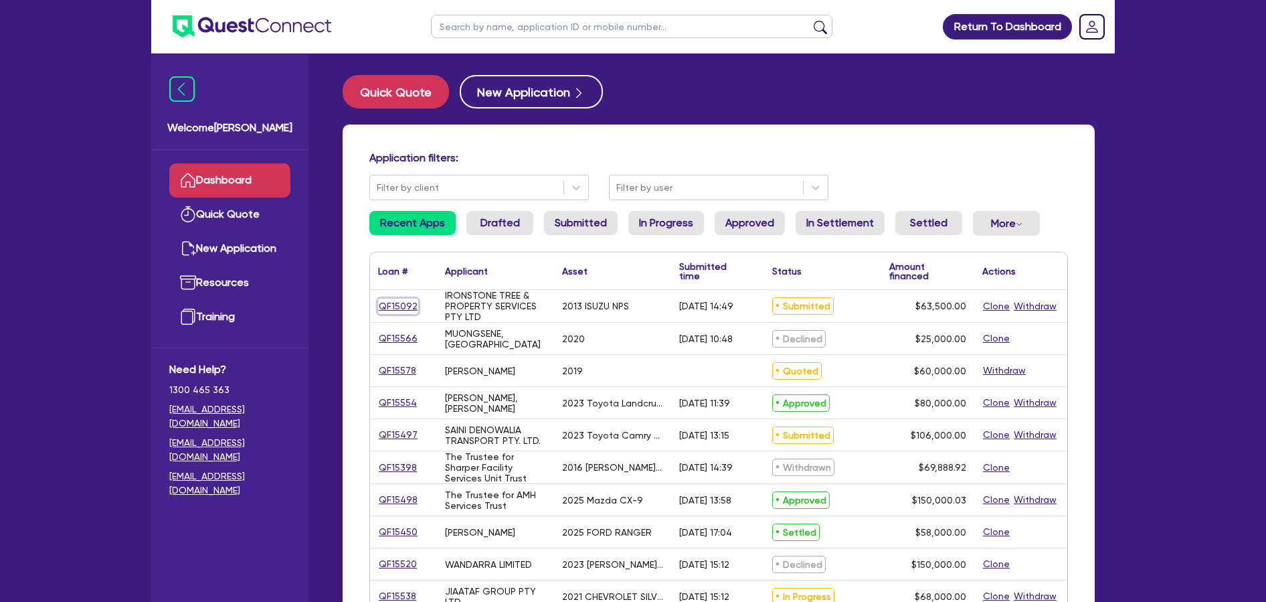
click at [409, 308] on link "QF15092" at bounding box center [398, 305] width 40 height 15
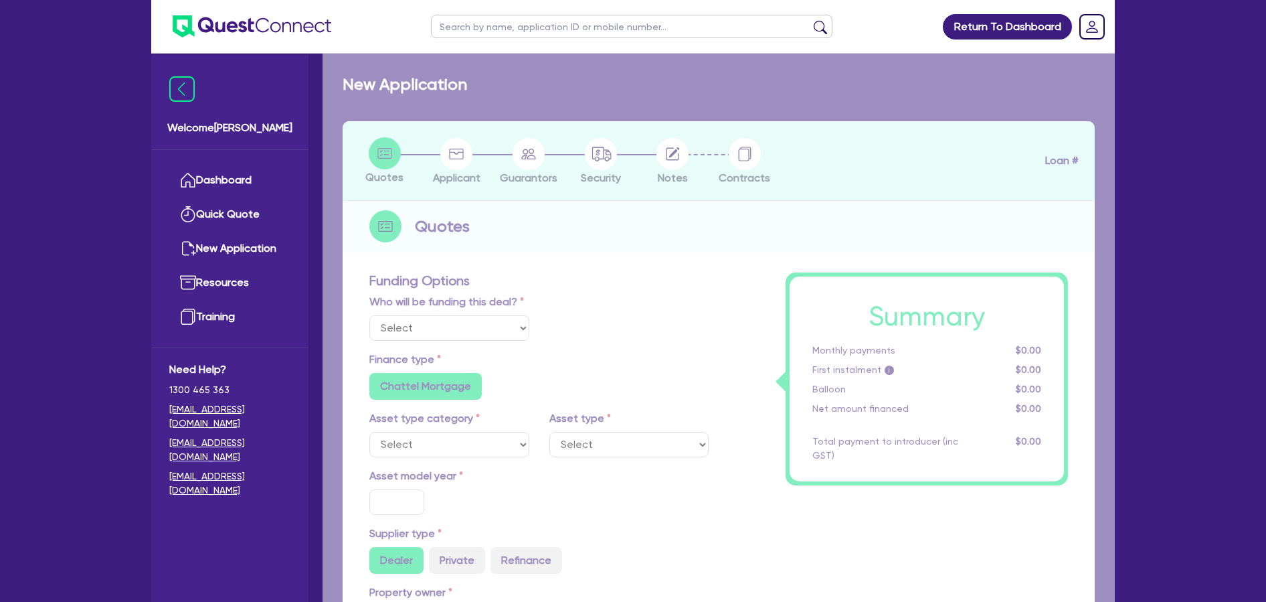
select select "Quest Finance - Own Book"
select select "CARS_AND_LIGHT_TRUCKS"
type input "2013"
radio input "false"
radio input "true"
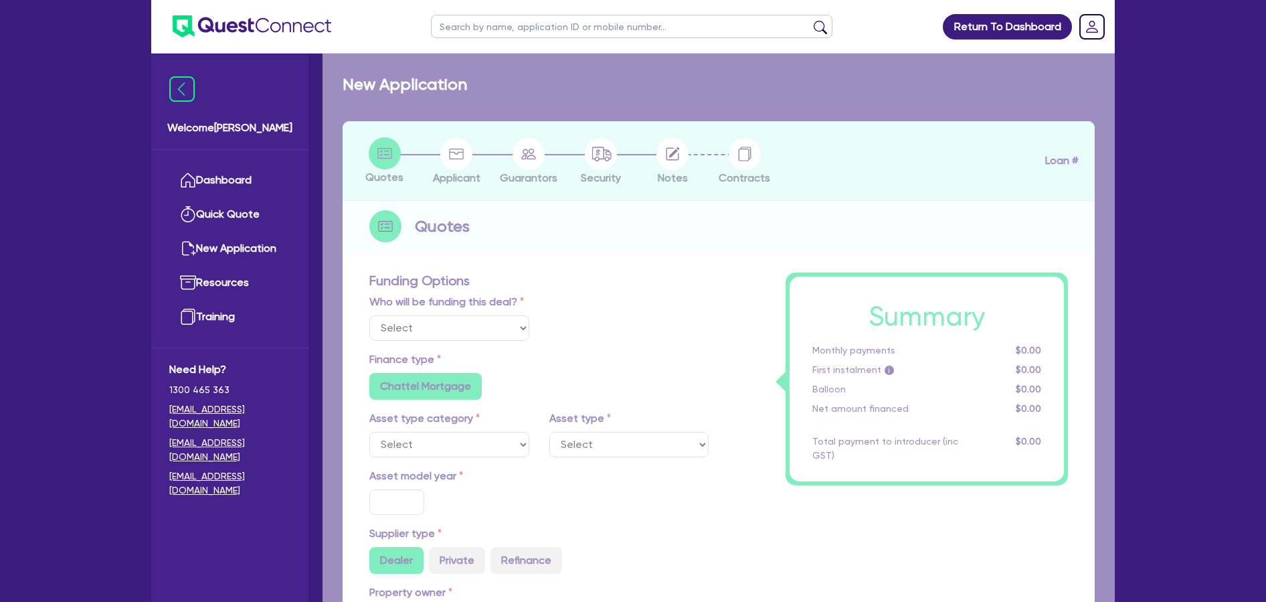
type input "71,000"
type input "7,500"
type input "9.5"
type input "6,032.5"
type input "17.95"
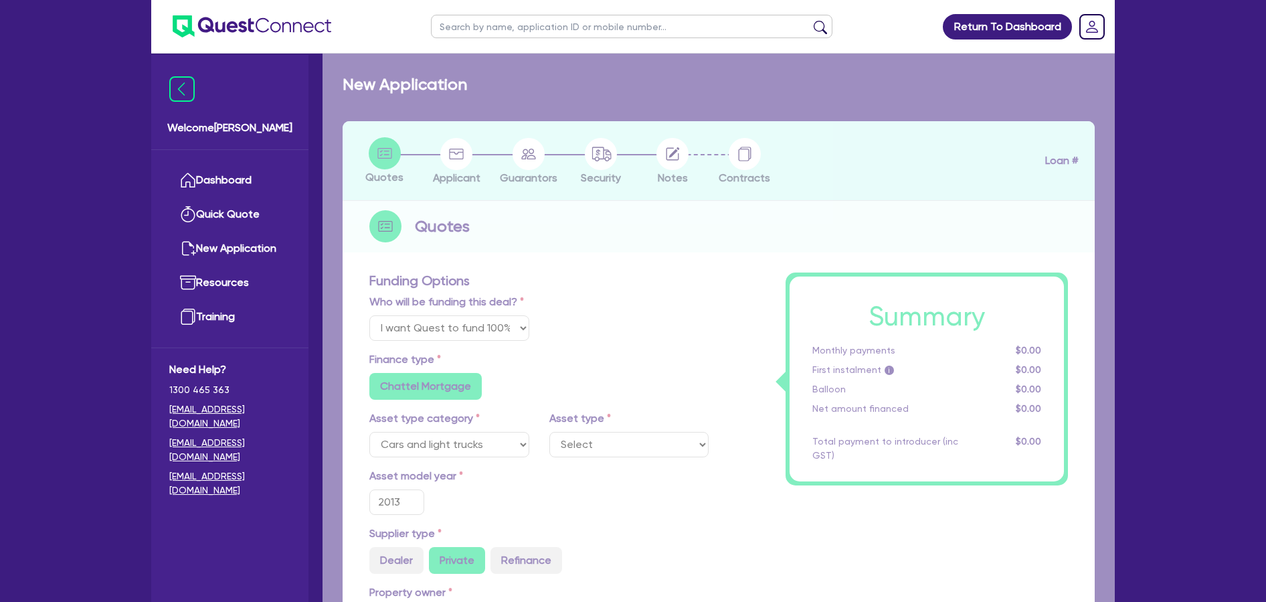
select select "LIGHT_TRUCKS"
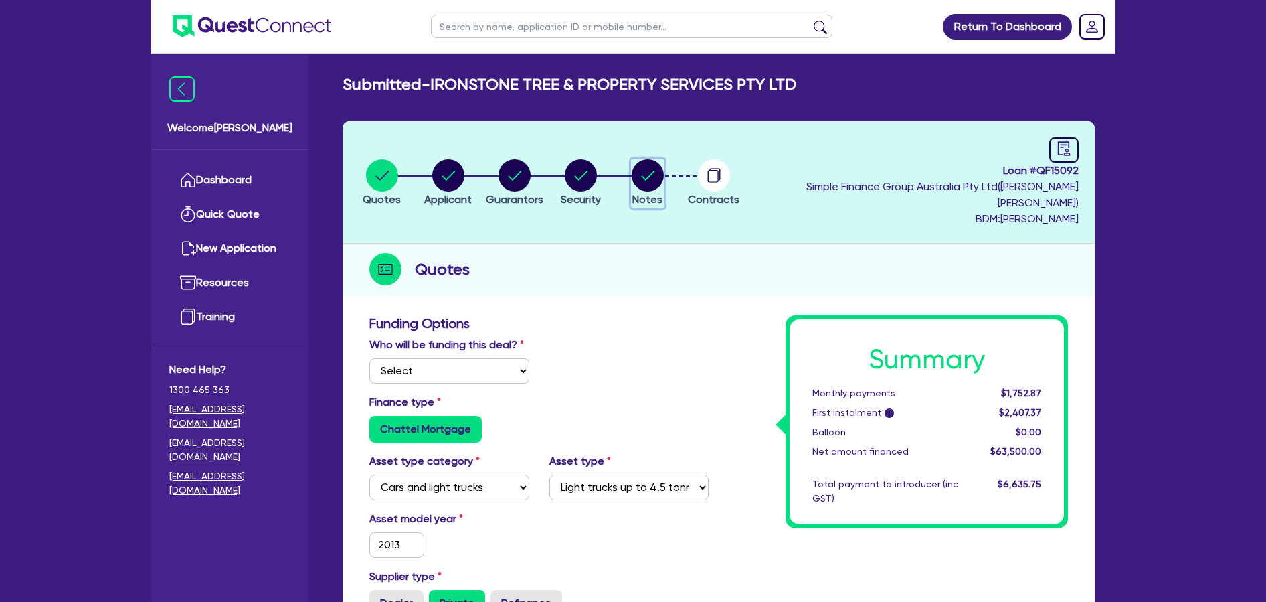
click at [664, 177] on circle "button" at bounding box center [648, 175] width 32 height 32
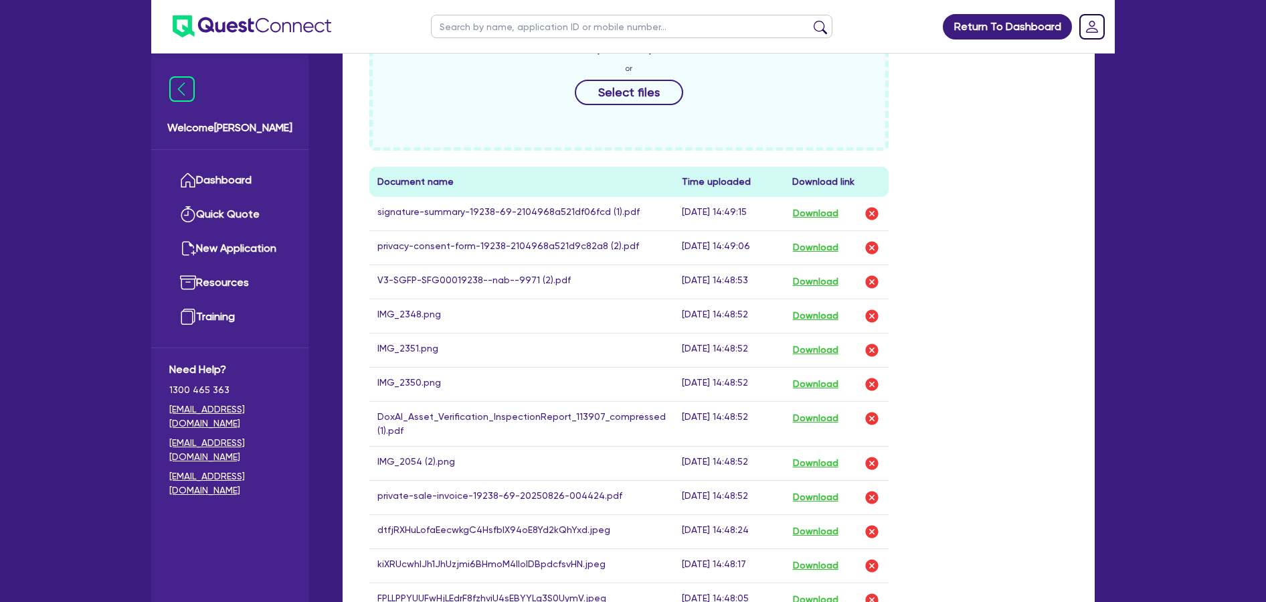
scroll to position [694, 0]
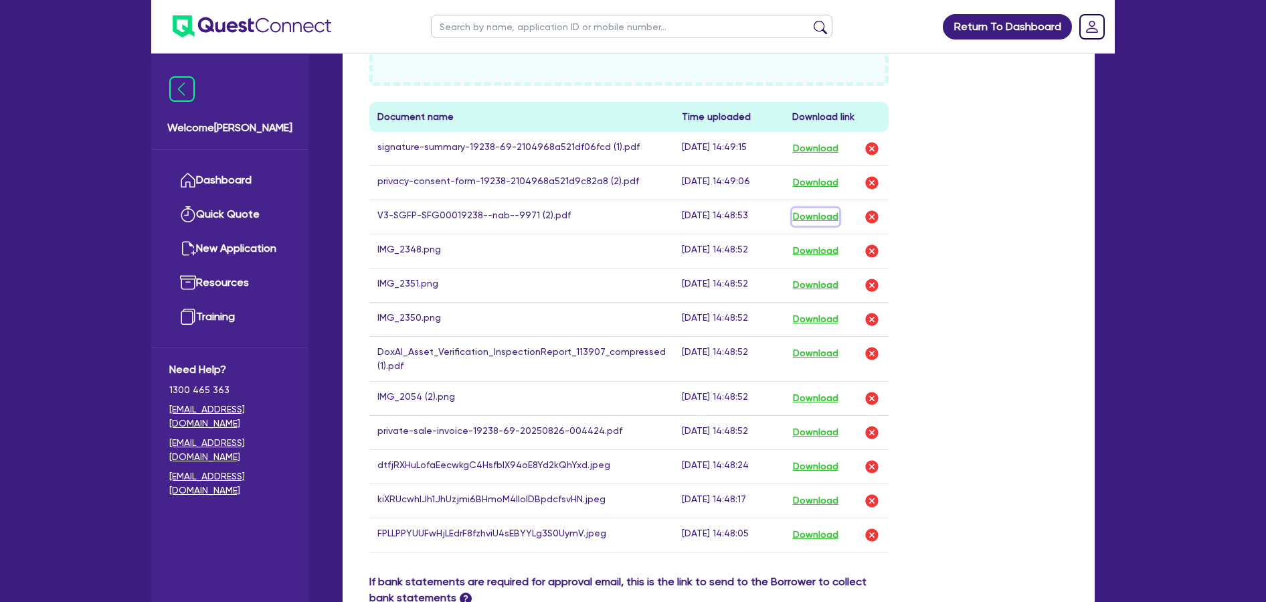
click at [796, 208] on button "Download" at bounding box center [815, 216] width 47 height 17
